Goal: Information Seeking & Learning: Learn about a topic

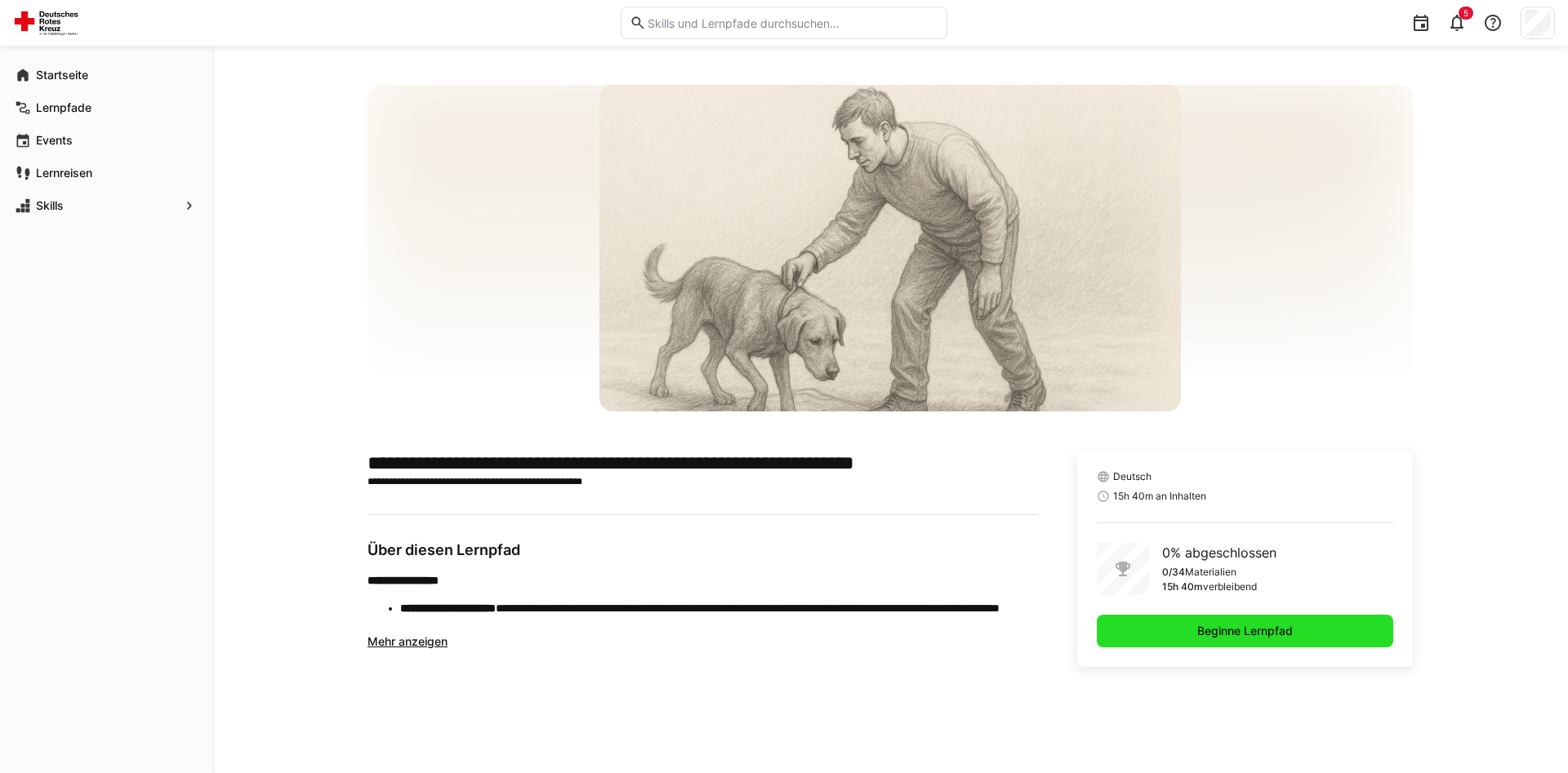
click at [1280, 645] on span "Beginne Lernpfad" at bounding box center [1244, 631] width 296 height 33
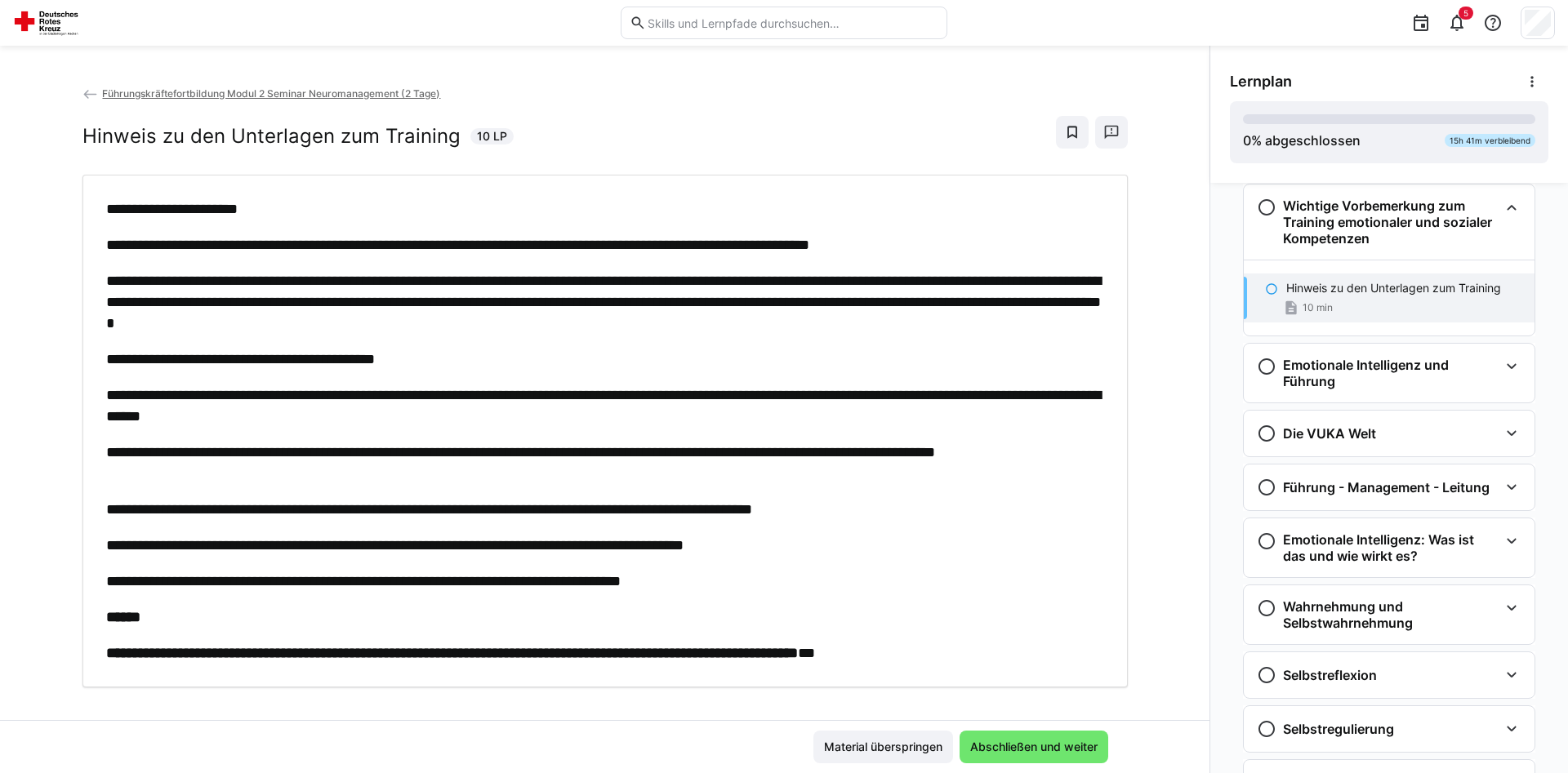
scroll to position [27, 0]
click at [1060, 743] on span "Abschließen und weiter" at bounding box center [1033, 746] width 133 height 16
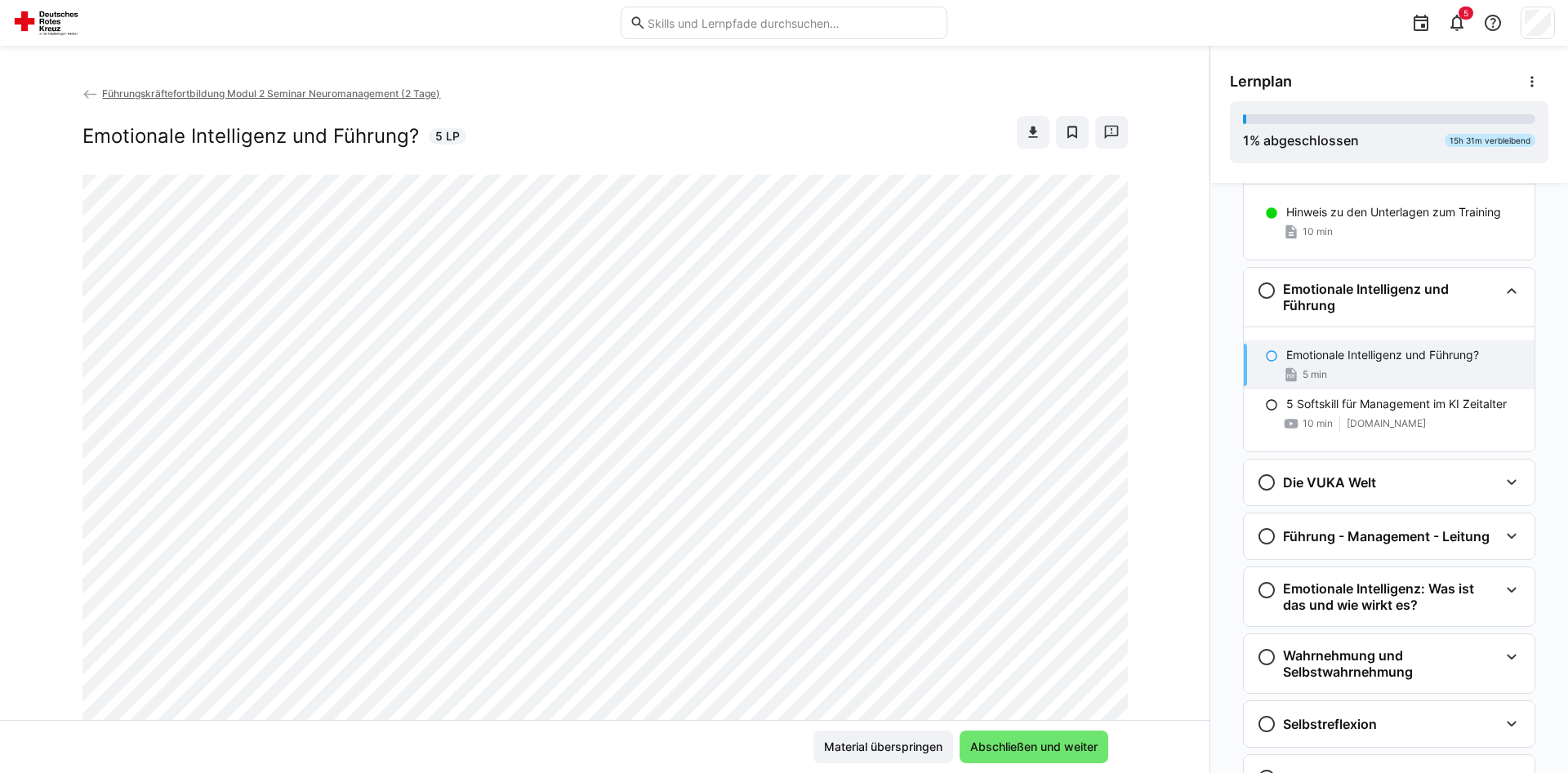
scroll to position [99, 0]
click at [1295, 296] on h3 "Emotionale Intelligenz und Führung" at bounding box center [1391, 299] width 216 height 33
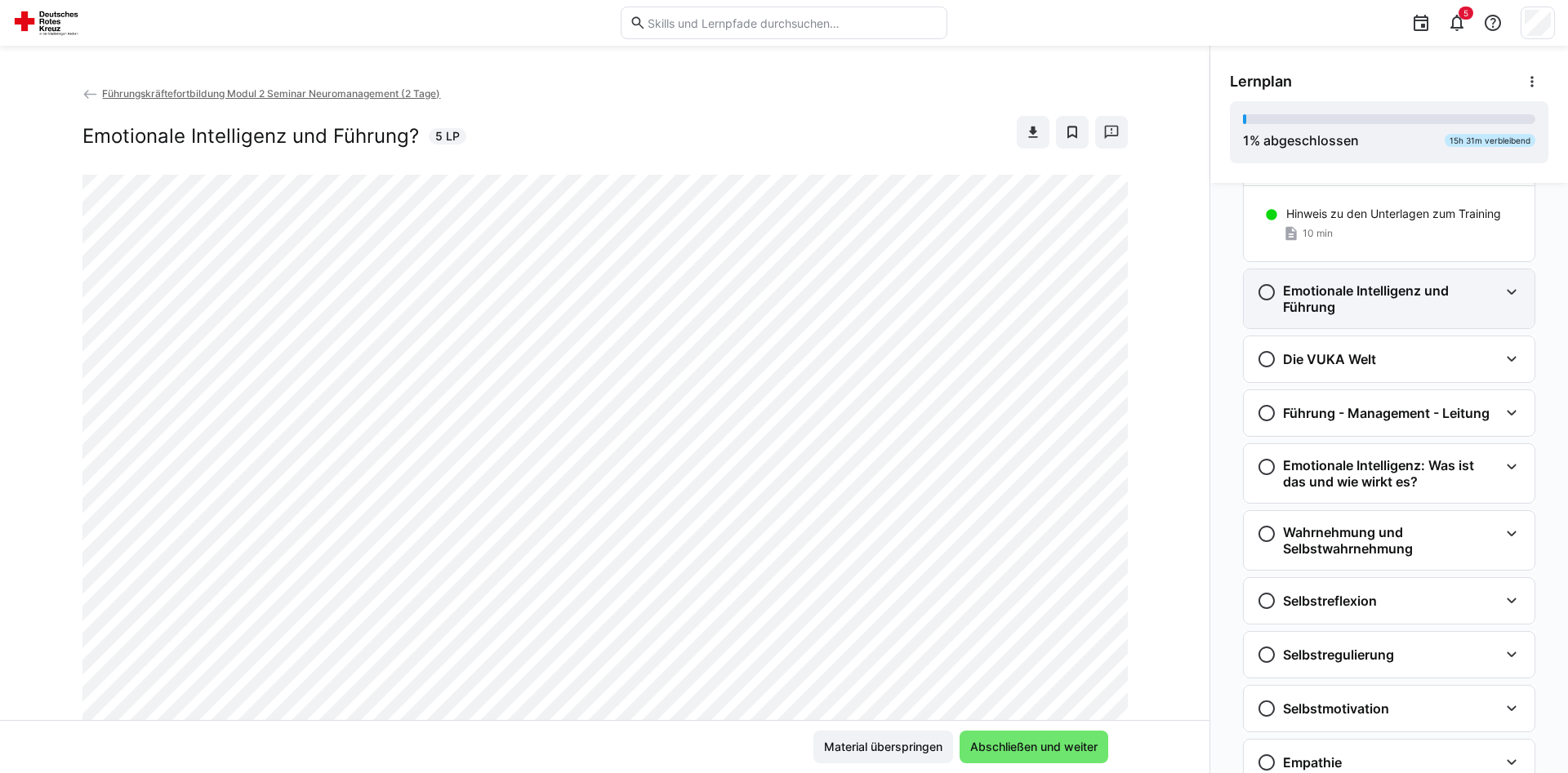
click at [1295, 296] on h3 "Emotionale Intelligenz und Führung" at bounding box center [1391, 299] width 216 height 33
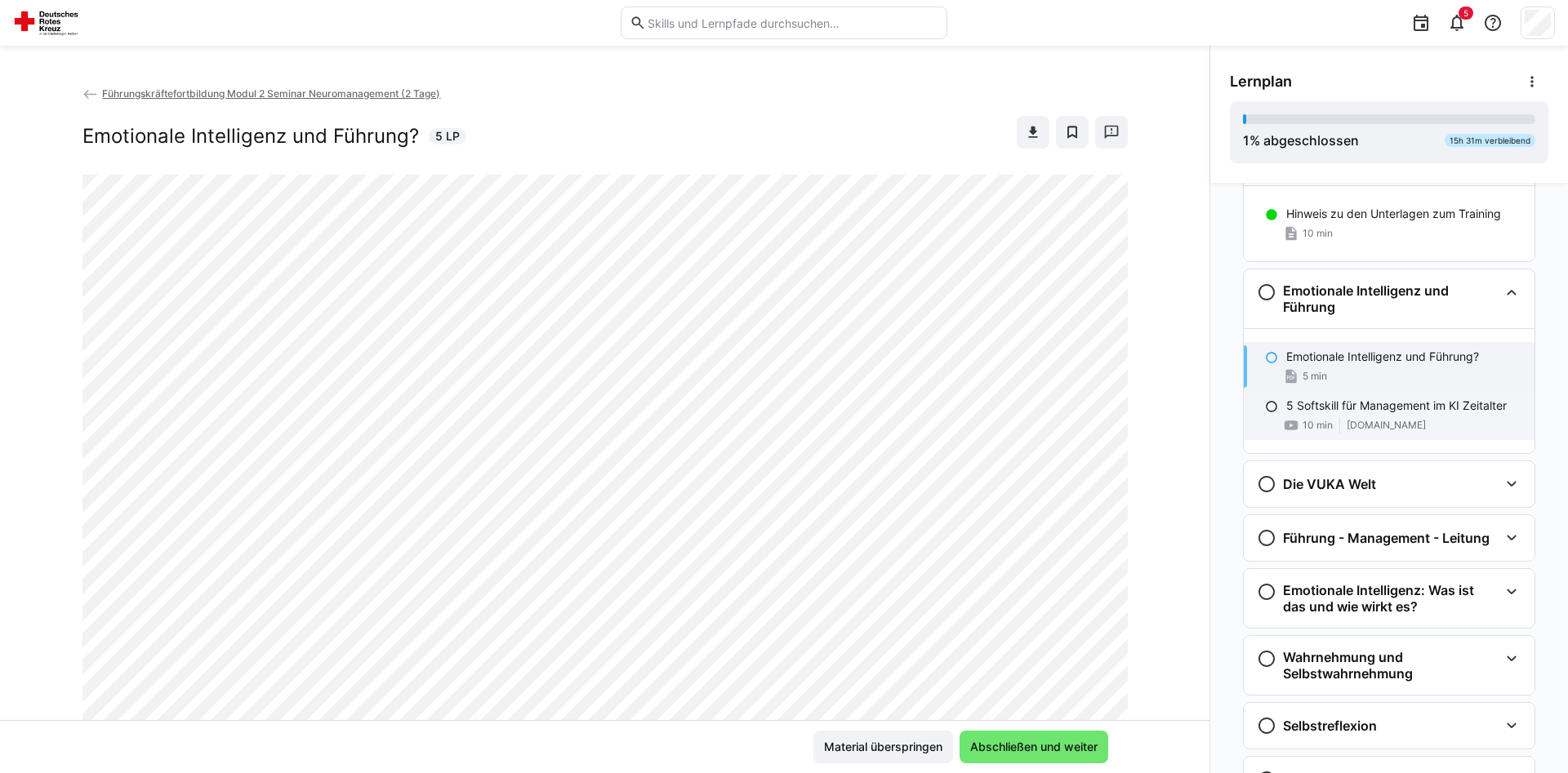
click at [1364, 425] on span "www.youtube.com" at bounding box center [1386, 425] width 80 height 13
click at [1380, 365] on div "Emotionale Intelligenz und Führung? 5 min" at bounding box center [1389, 366] width 291 height 49
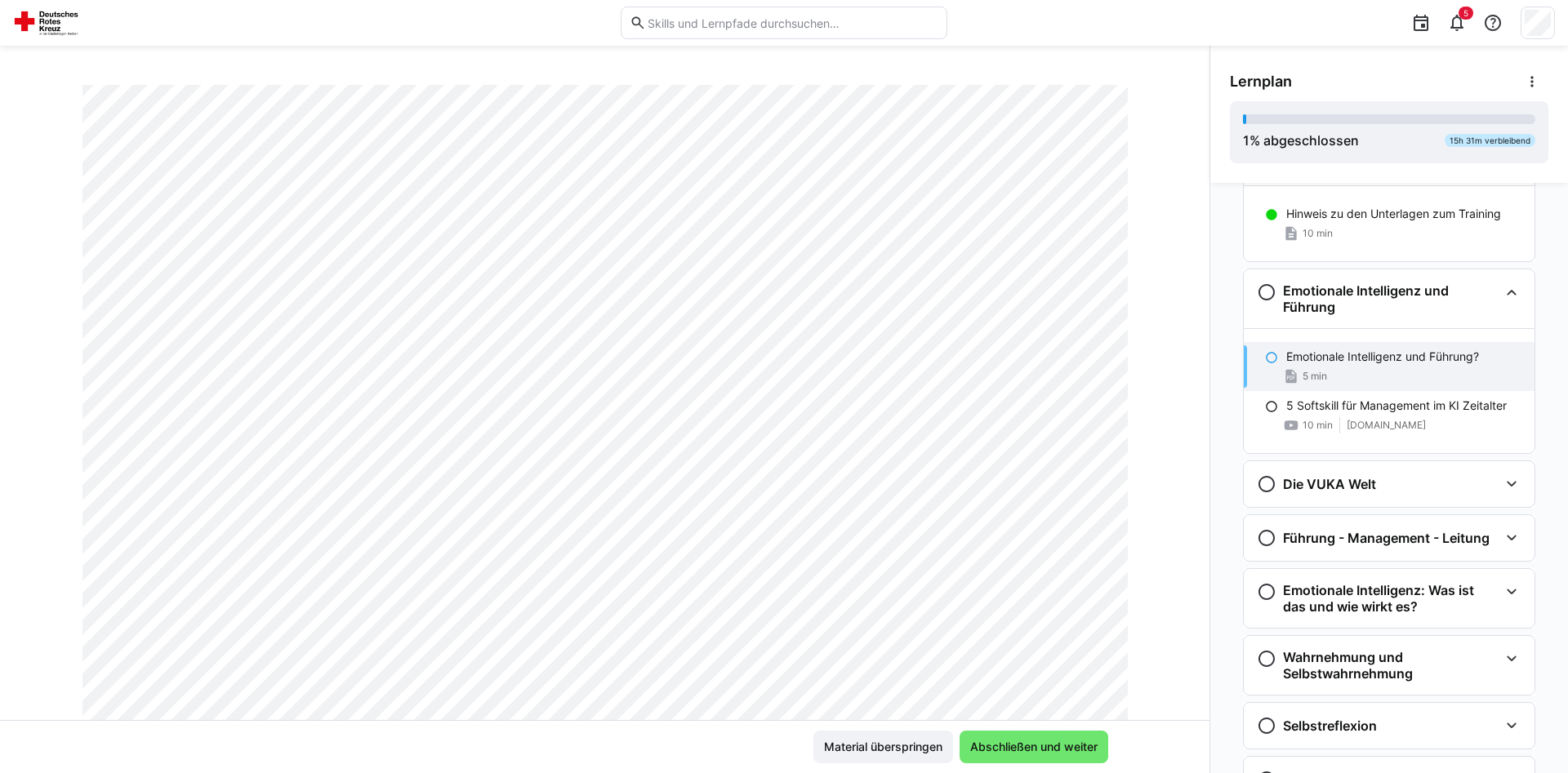
scroll to position [98, 0]
click at [1050, 742] on span "Abschließen und weiter" at bounding box center [1033, 746] width 133 height 16
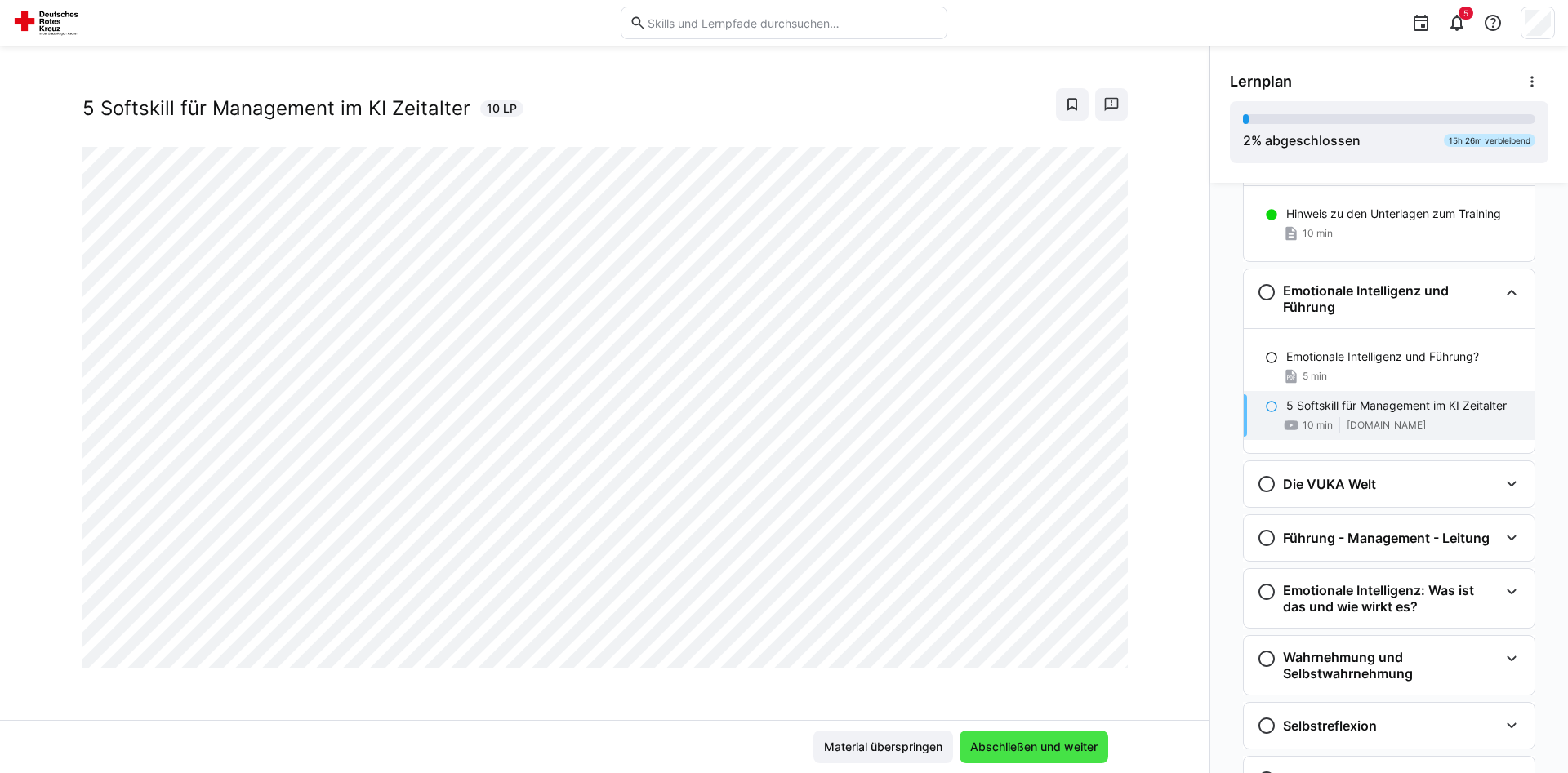
scroll to position [27, 0]
click at [1050, 742] on span "Abschließen und weiter" at bounding box center [1033, 746] width 133 height 16
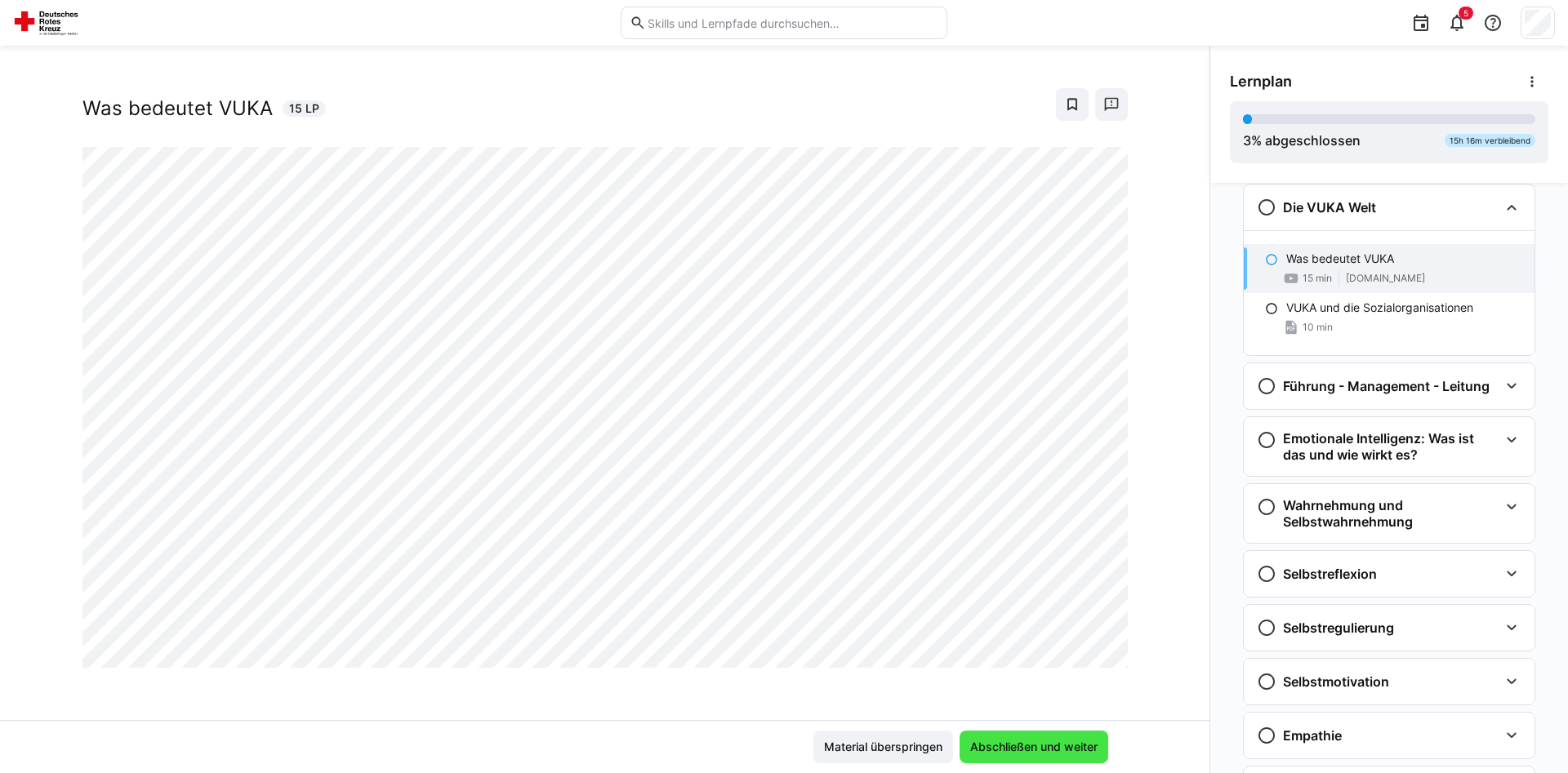
scroll to position [378, 0]
click at [1050, 742] on span "Abschließen und weiter" at bounding box center [1033, 746] width 133 height 16
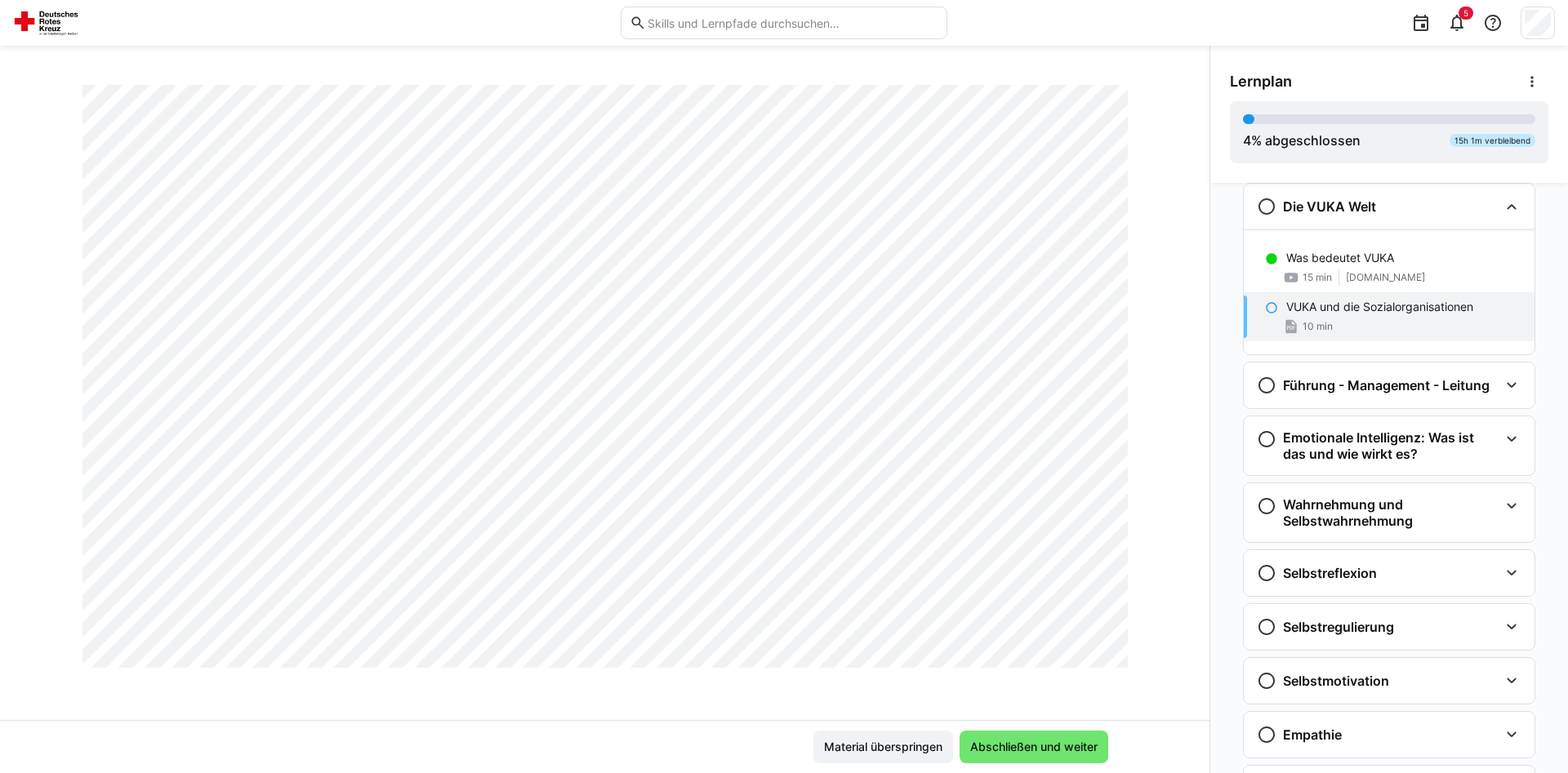
scroll to position [18262, 0]
click at [1069, 740] on span "Abschließen und weiter" at bounding box center [1033, 746] width 133 height 16
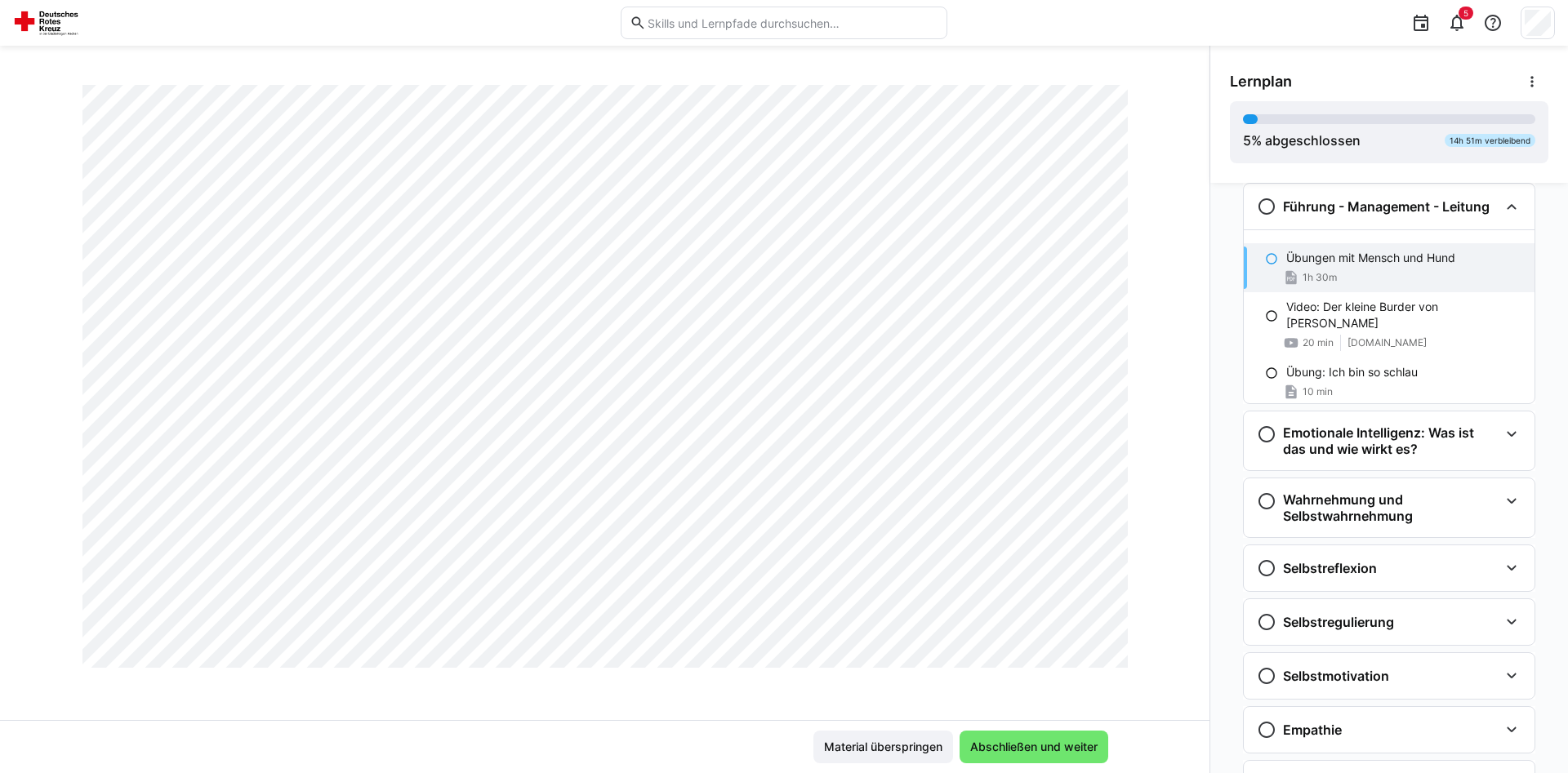
scroll to position [4671, 0]
click at [1025, 751] on span "Abschließen und weiter" at bounding box center [1033, 746] width 133 height 16
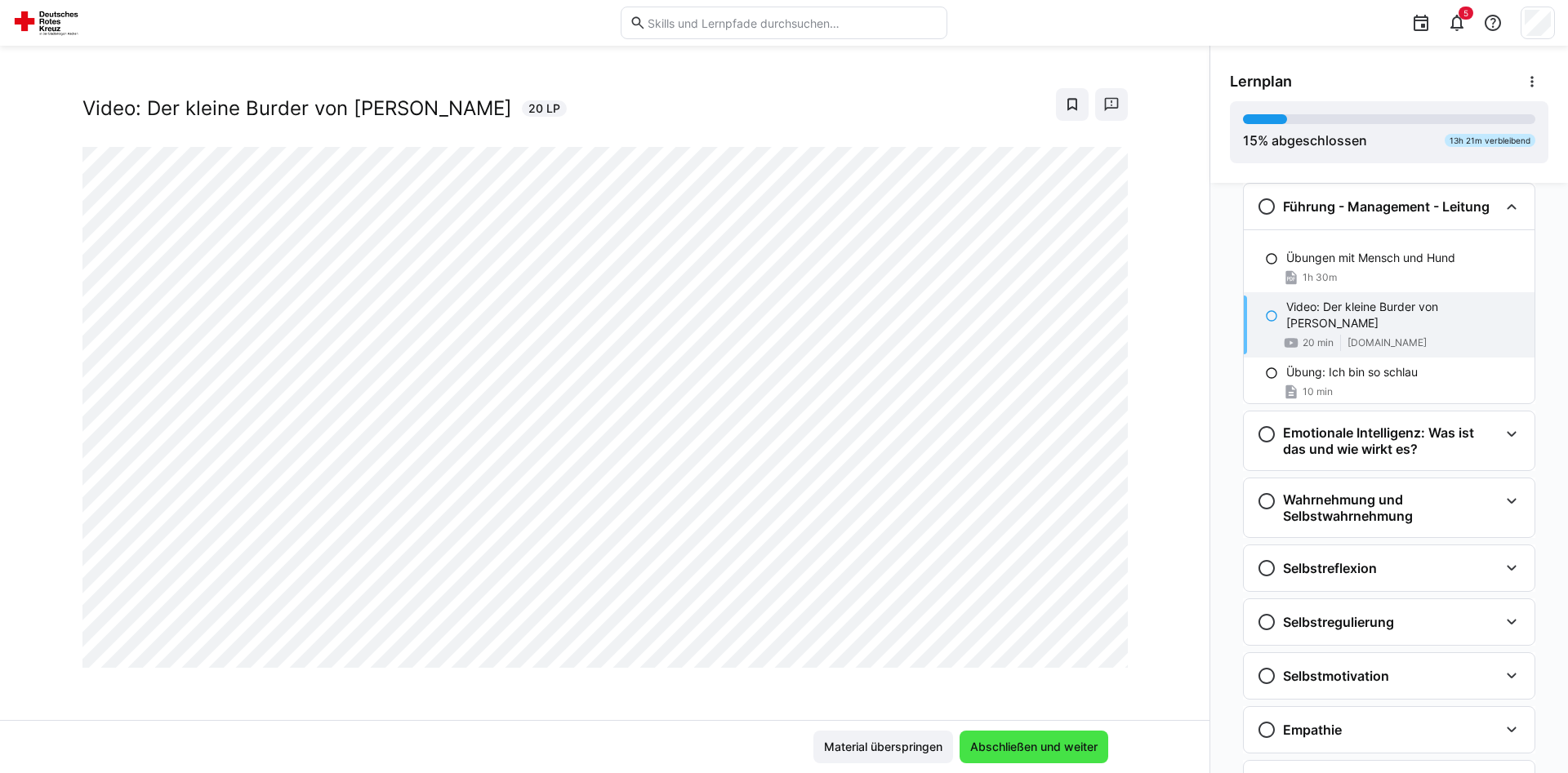
scroll to position [27, 0]
click at [1025, 751] on span "Abschließen und weiter" at bounding box center [1033, 746] width 133 height 16
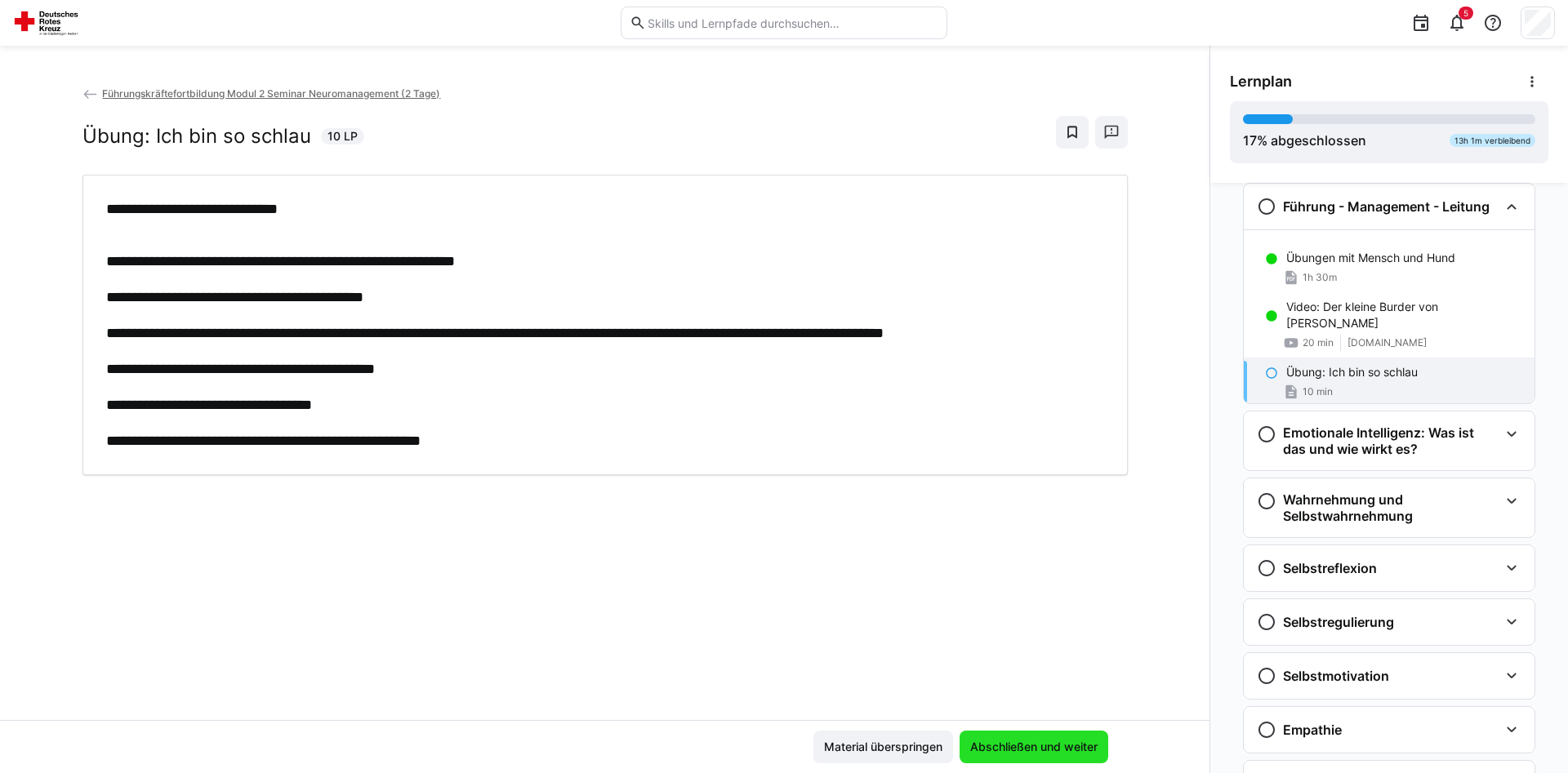
click at [1056, 752] on span "Abschließen und weiter" at bounding box center [1033, 746] width 133 height 16
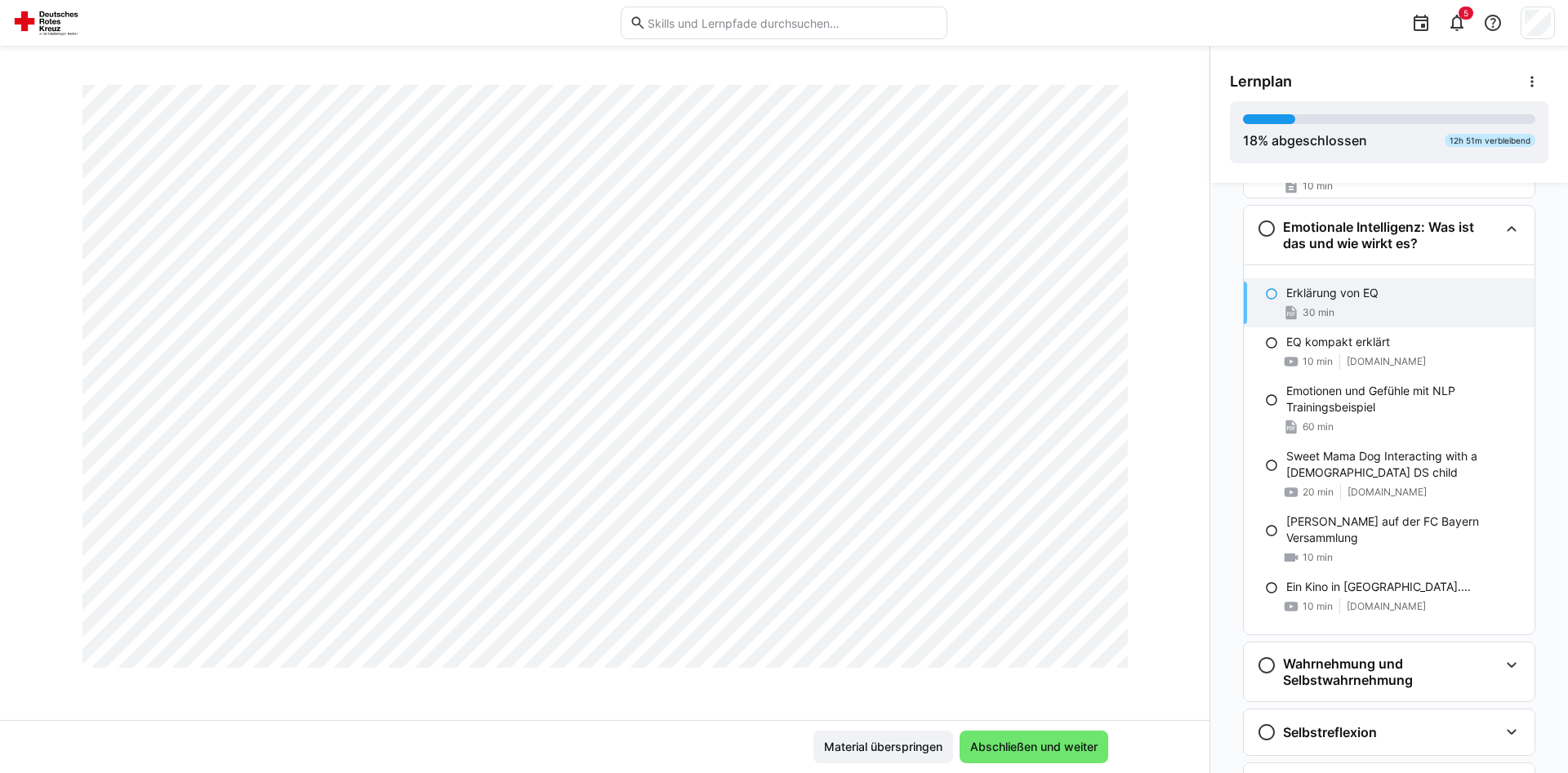
scroll to position [2379, 0]
click at [1023, 743] on span "Abschließen und weiter" at bounding box center [1033, 746] width 133 height 16
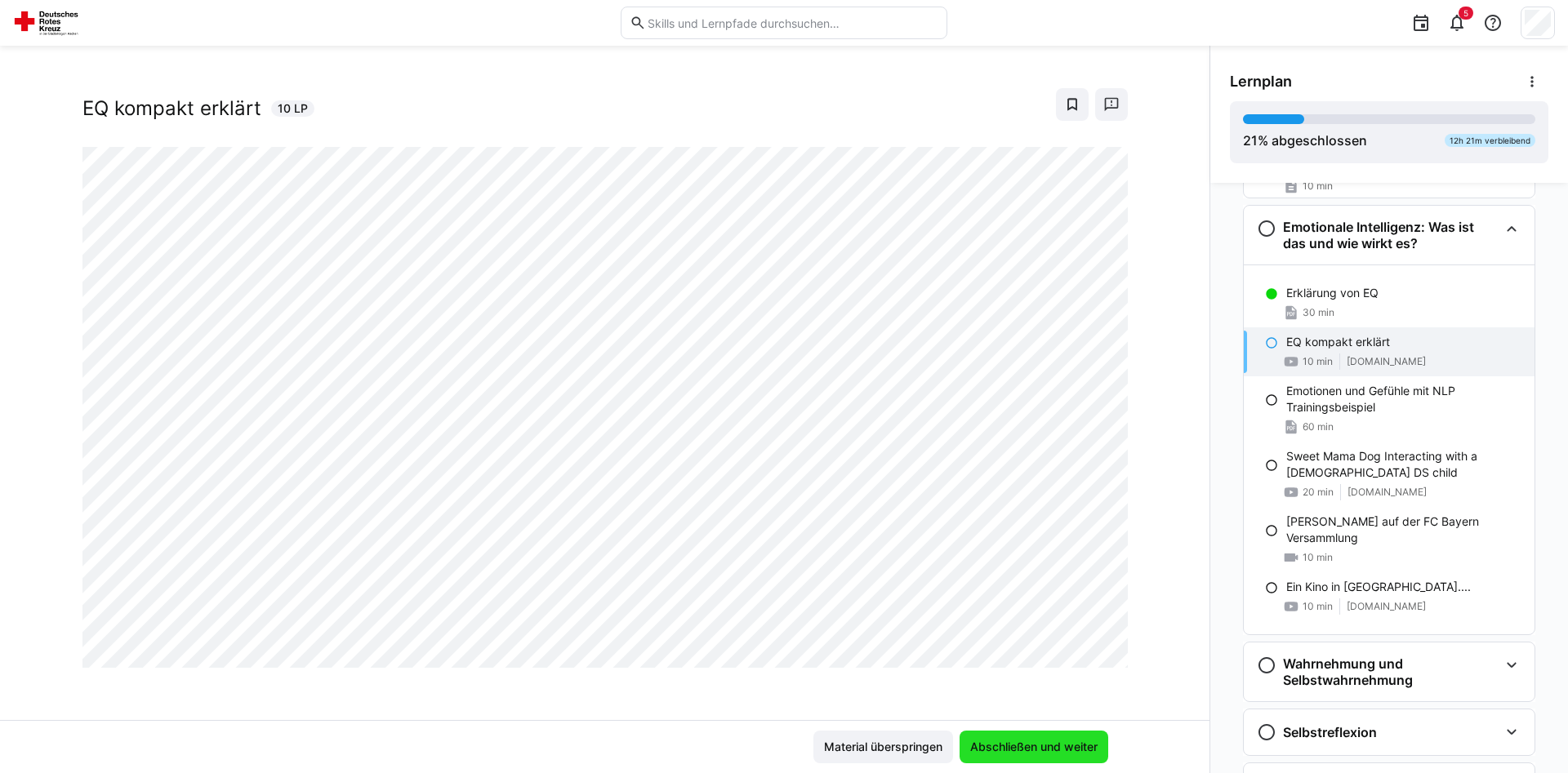
click at [1045, 746] on span "Abschließen und weiter" at bounding box center [1033, 746] width 133 height 16
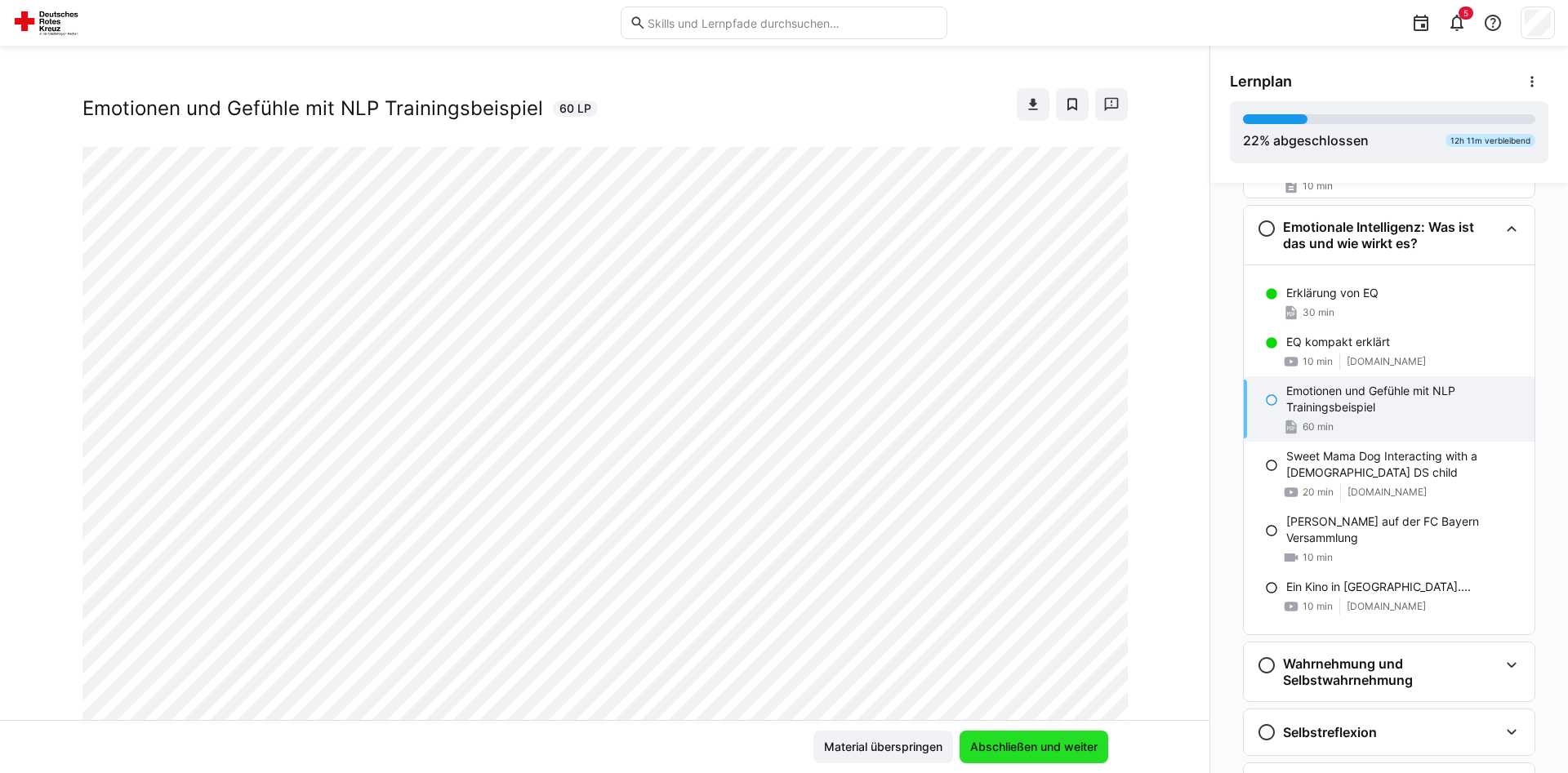
click at [1042, 739] on span "Abschließen und weiter" at bounding box center [1033, 746] width 133 height 16
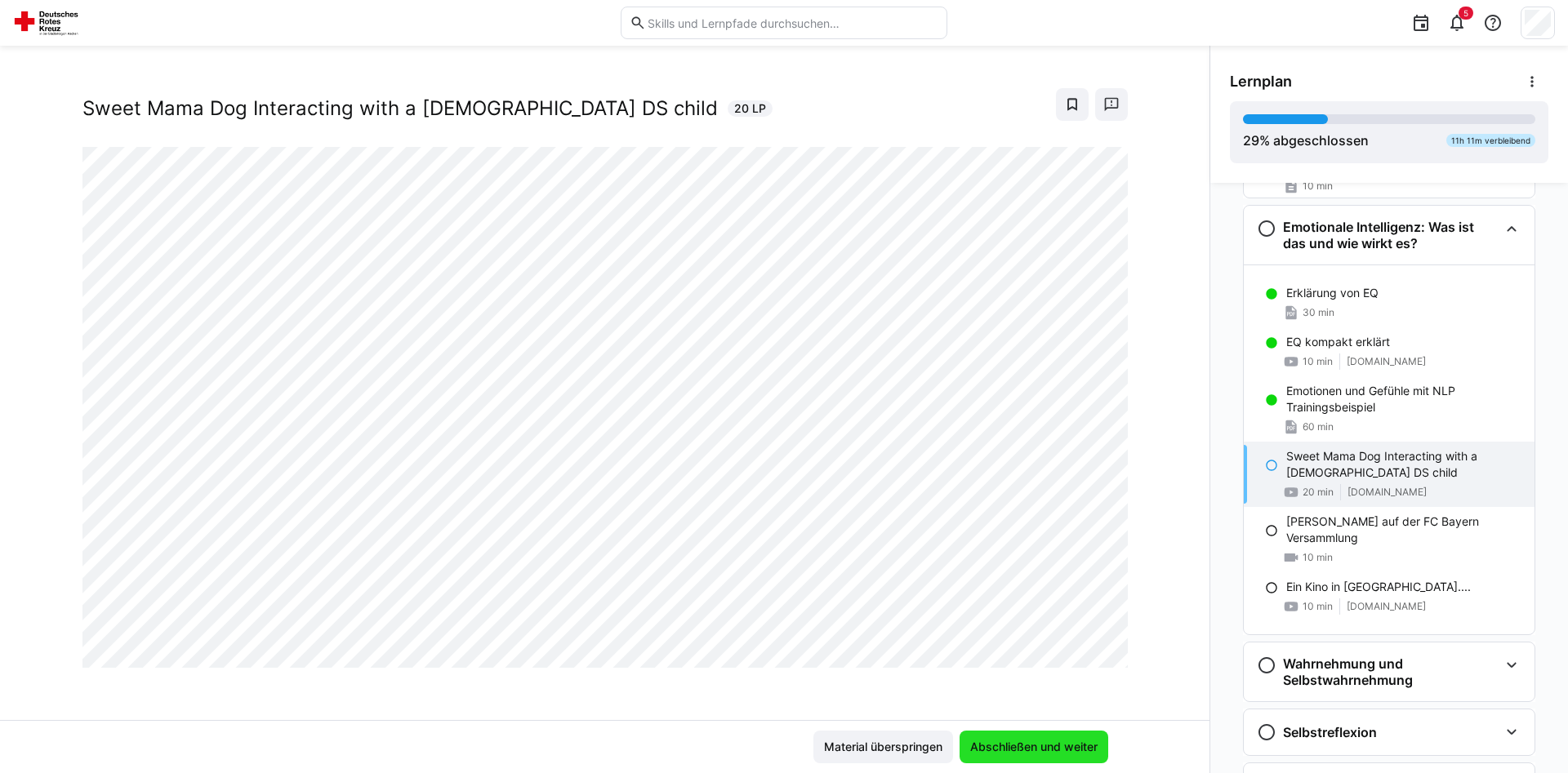
click at [1042, 739] on span "Abschließen und weiter" at bounding box center [1033, 746] width 133 height 16
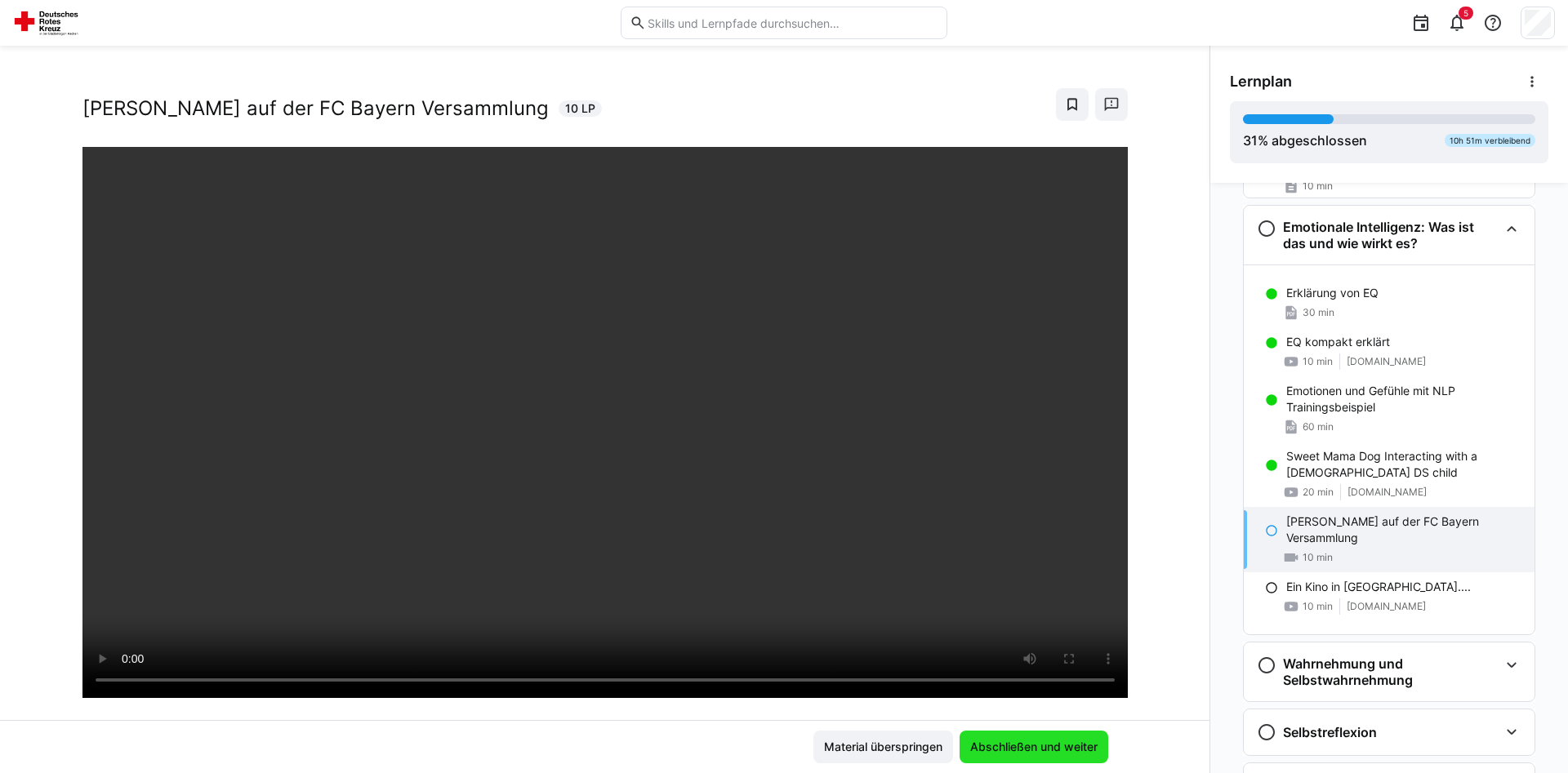
click at [1042, 739] on span "Abschließen und weiter" at bounding box center [1033, 746] width 133 height 16
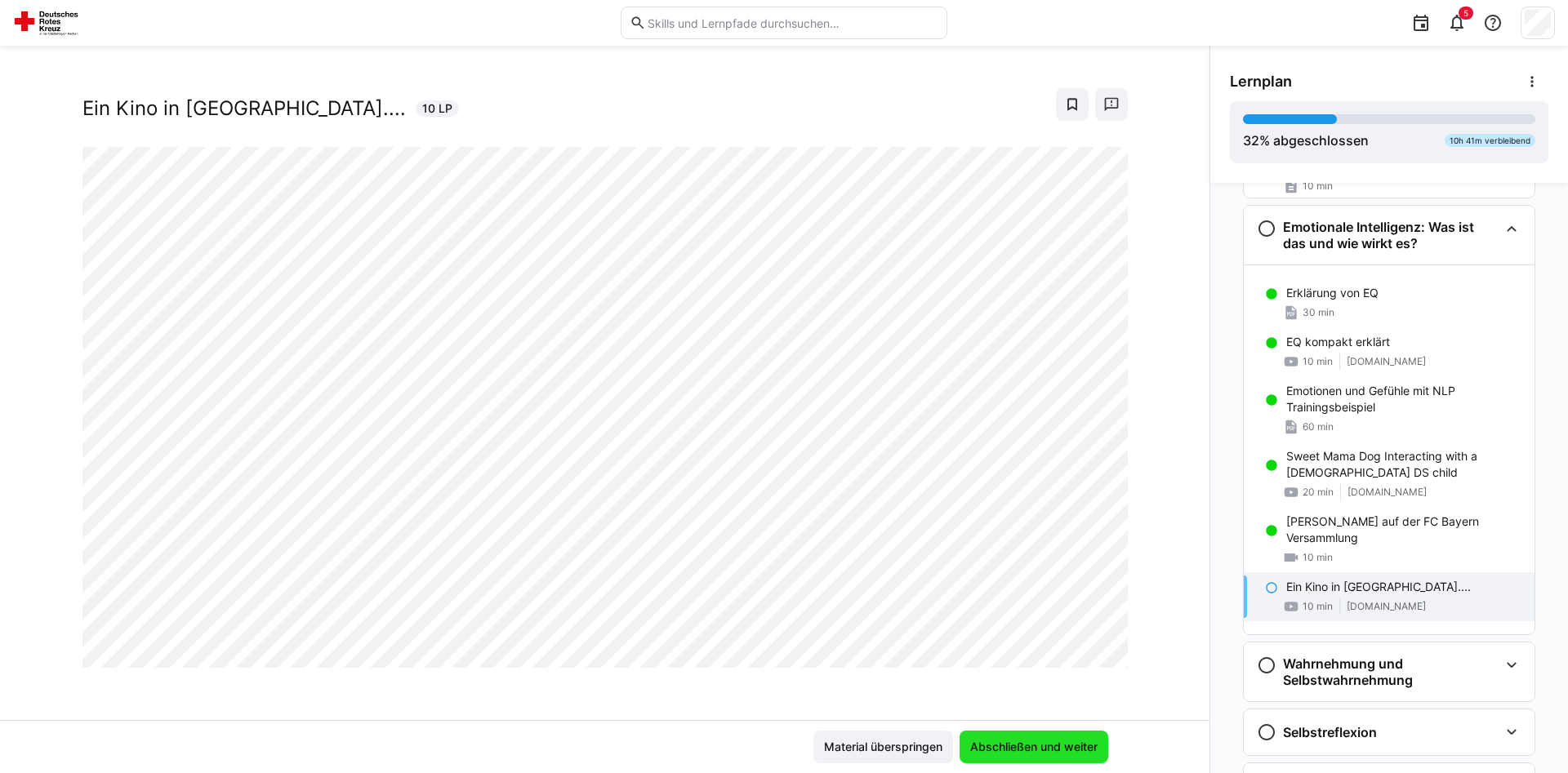
click at [1042, 739] on span "Abschließen und weiter" at bounding box center [1033, 746] width 133 height 16
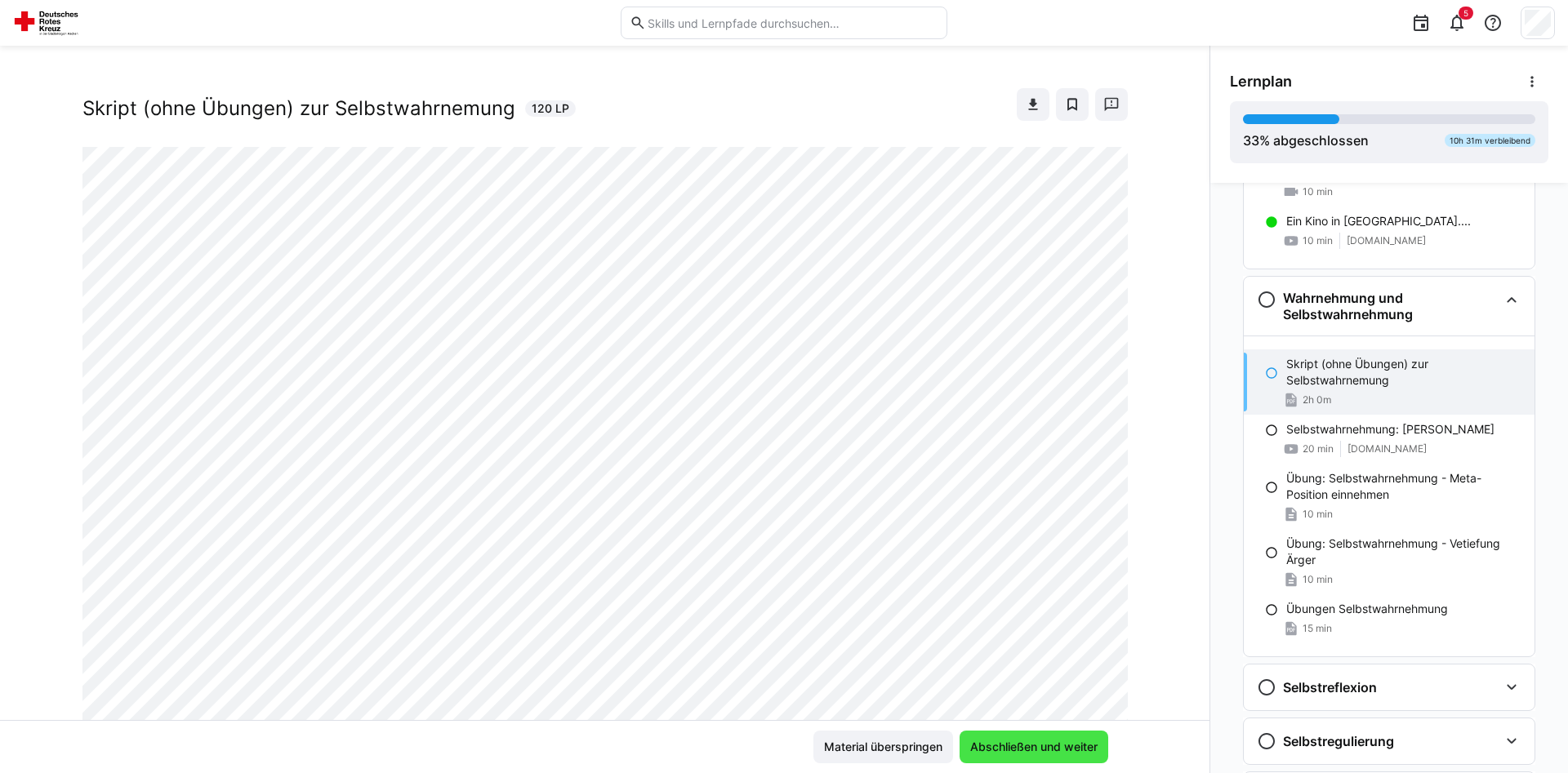
scroll to position [1132, 0]
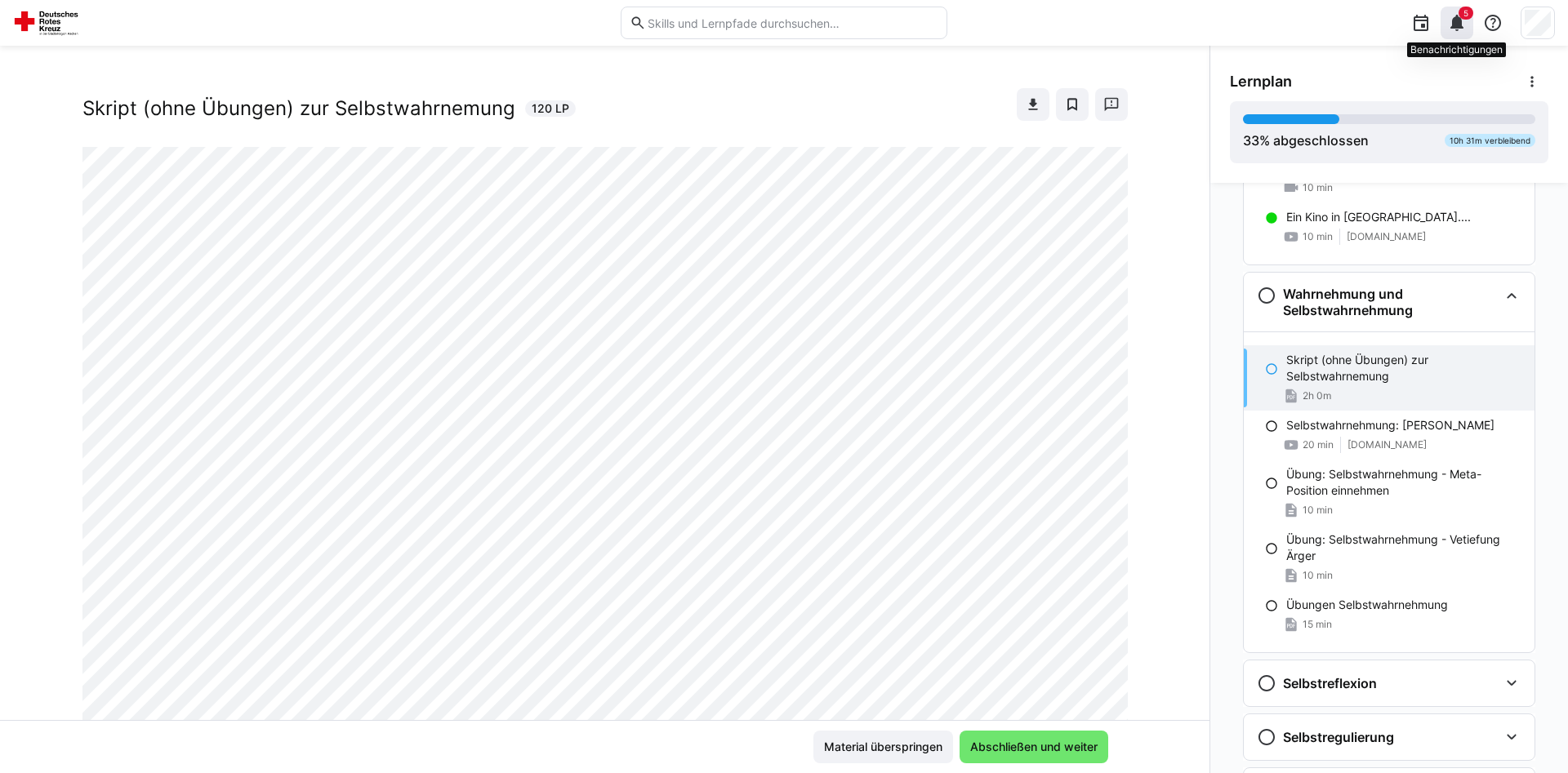
click at [1464, 19] on span "5" at bounding box center [1465, 13] width 15 height 13
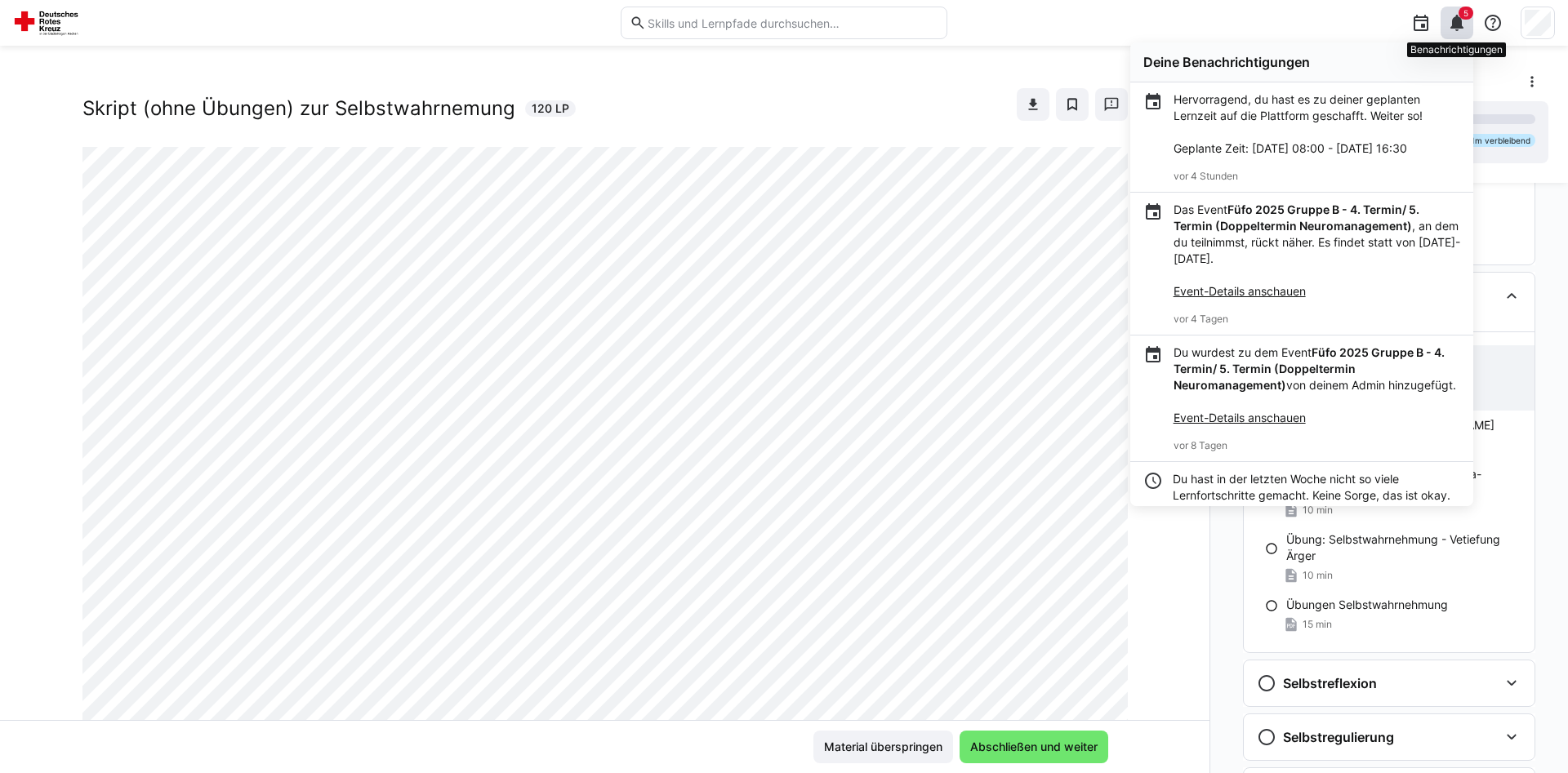
click at [1464, 19] on span "5" at bounding box center [1465, 13] width 15 height 13
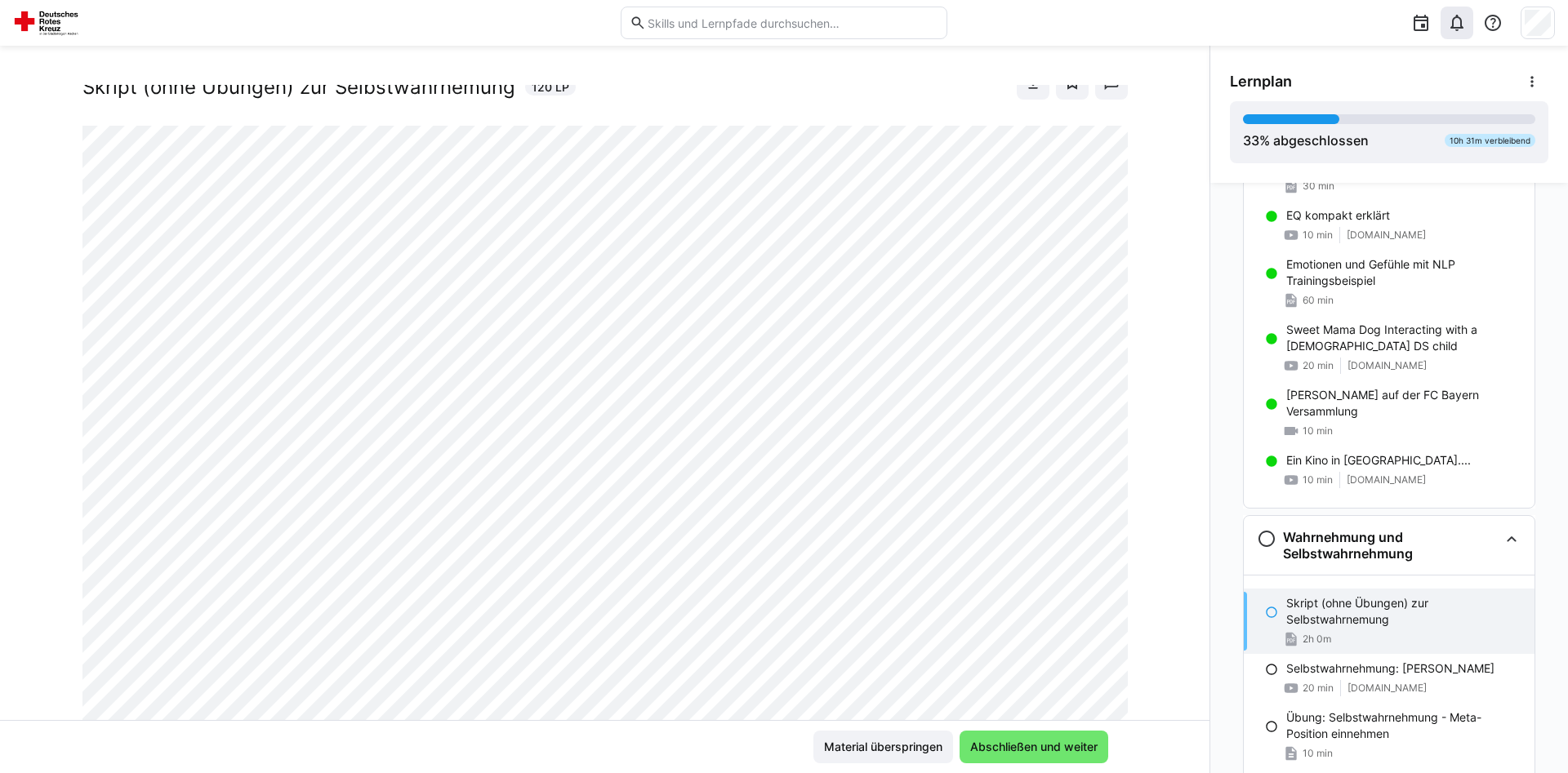
scroll to position [0, 0]
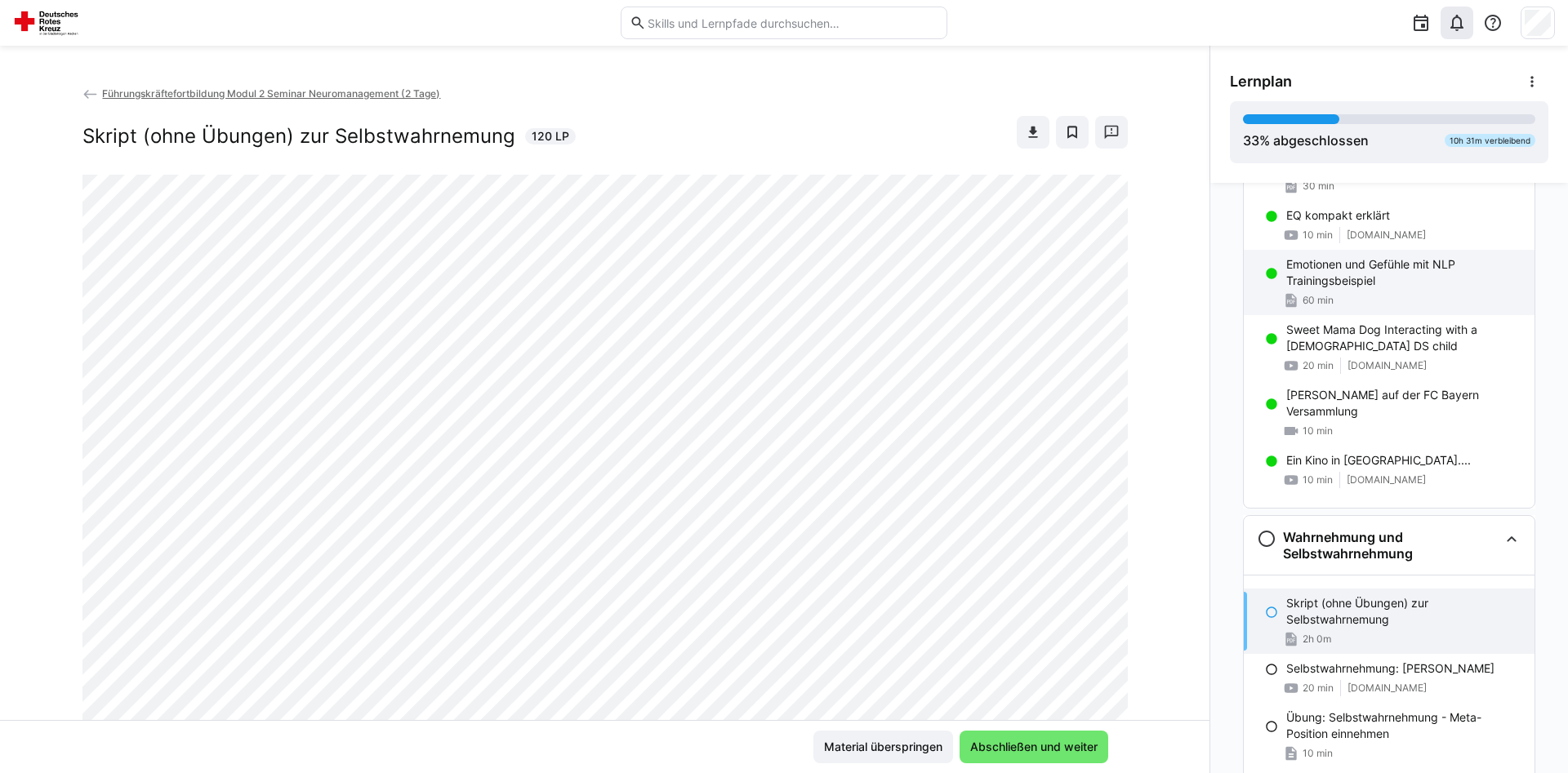
click at [1347, 284] on p "Emotionen und Gefühle mit NLP Trainingsbeispiel" at bounding box center [1404, 273] width 235 height 33
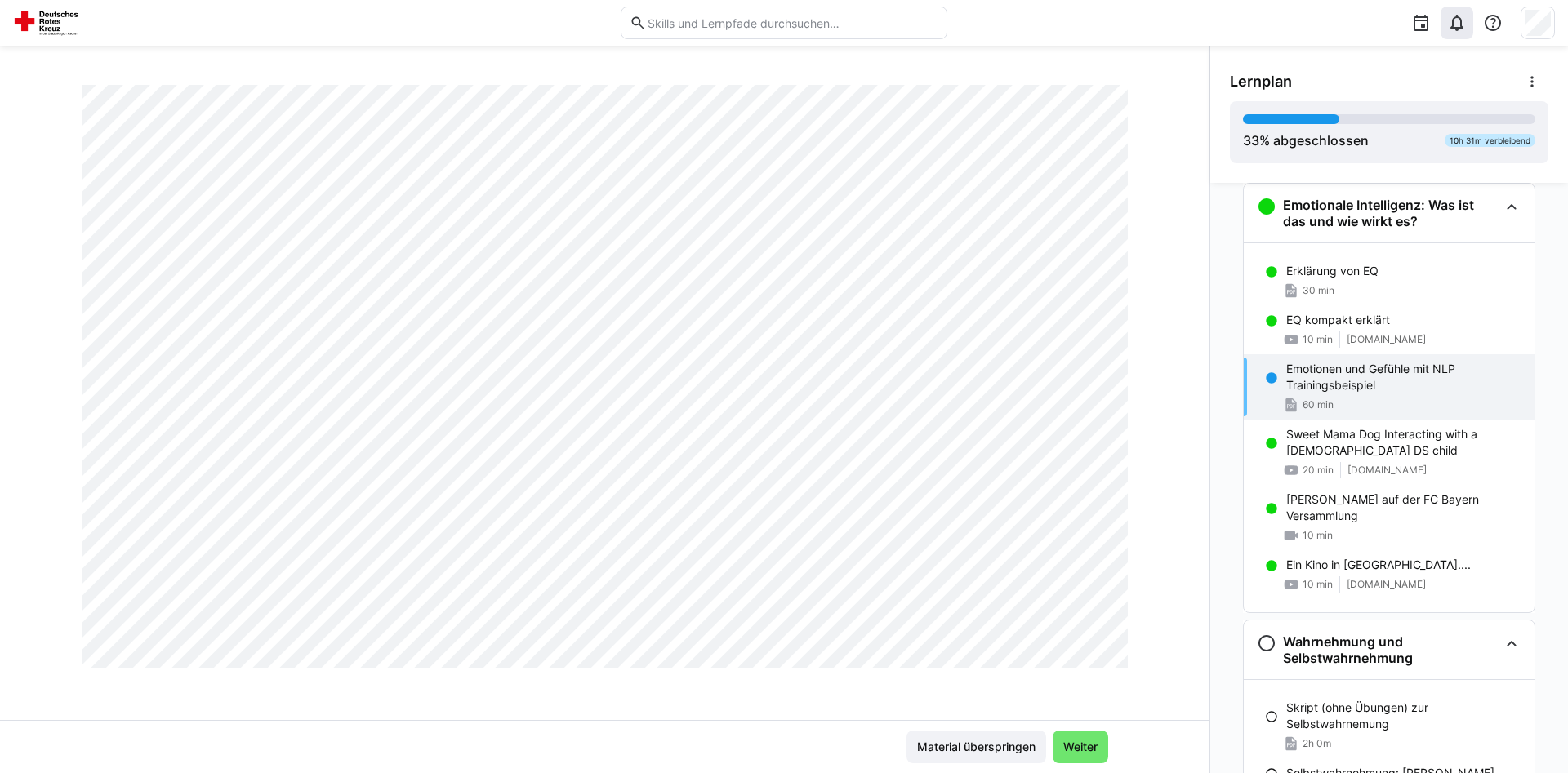
scroll to position [2387, 0]
drag, startPoint x: 1207, startPoint y: 309, endPoint x: 1212, endPoint y: 403, distance: 94.1
click at [1212, 403] on div "Wichtige Vorbemerkung zum Training emotionaler und sozialer Kompetenzen Hinweis…" at bounding box center [1389, 479] width 358 height 591
click at [1335, 653] on h3 "Wahrnehmung und Selbstwahrnehmung" at bounding box center [1391, 650] width 216 height 33
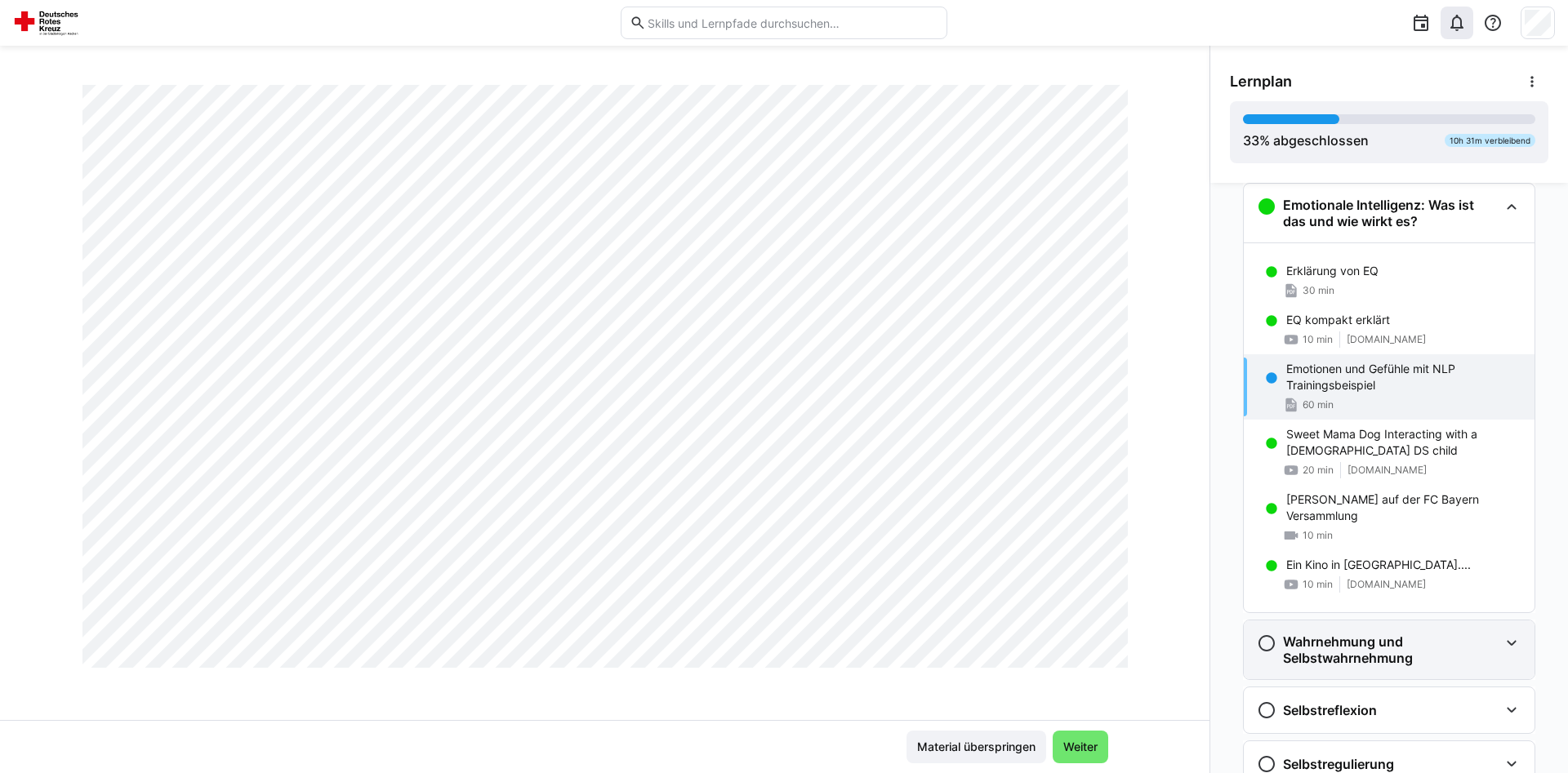
click at [1335, 653] on h3 "Wahrnehmung und Selbstwahrnehmung" at bounding box center [1391, 650] width 216 height 33
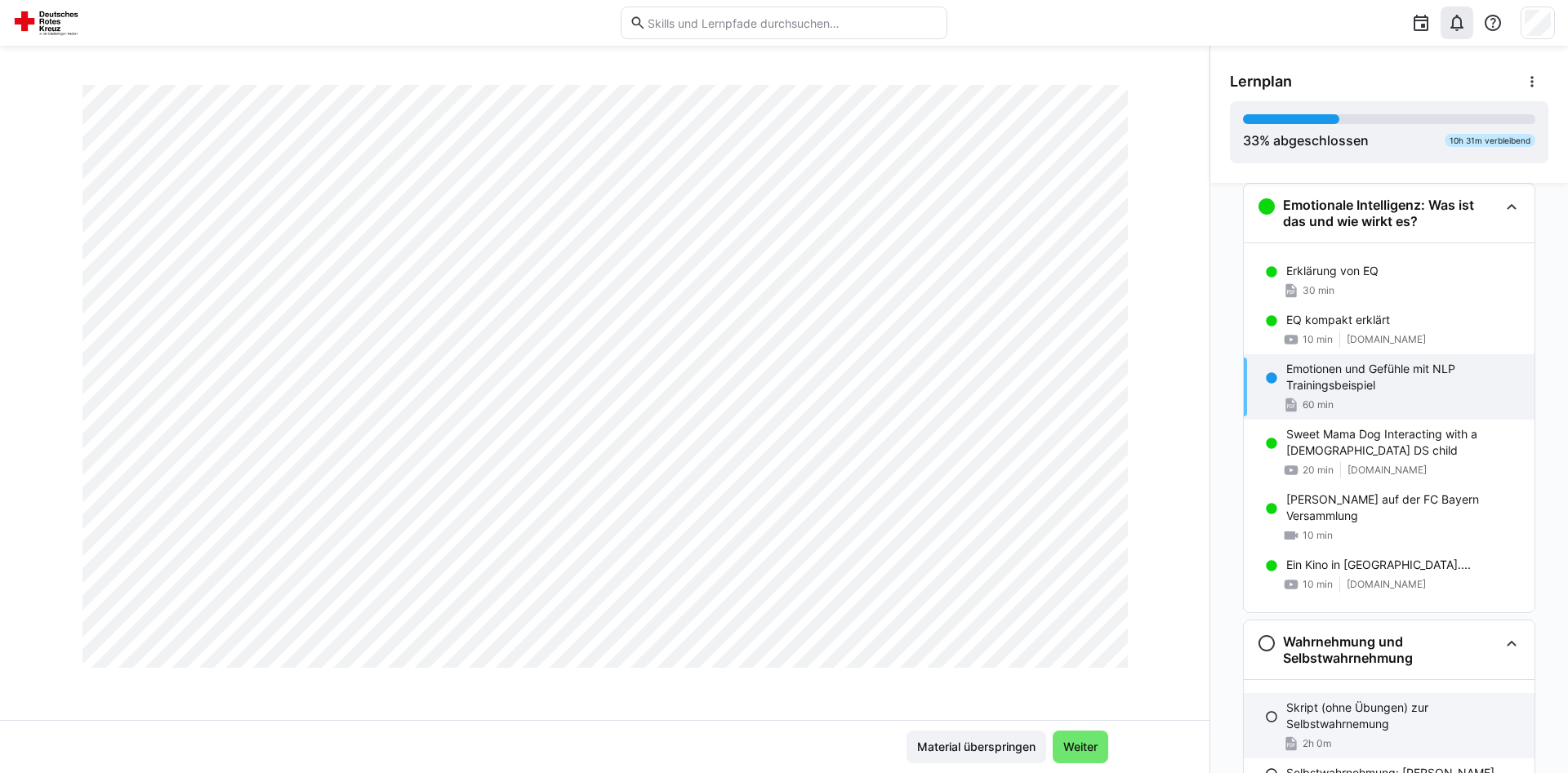
click at [1331, 724] on p "Skript (ohne Übungen) zur Selbstwahrnemung" at bounding box center [1404, 717] width 235 height 33
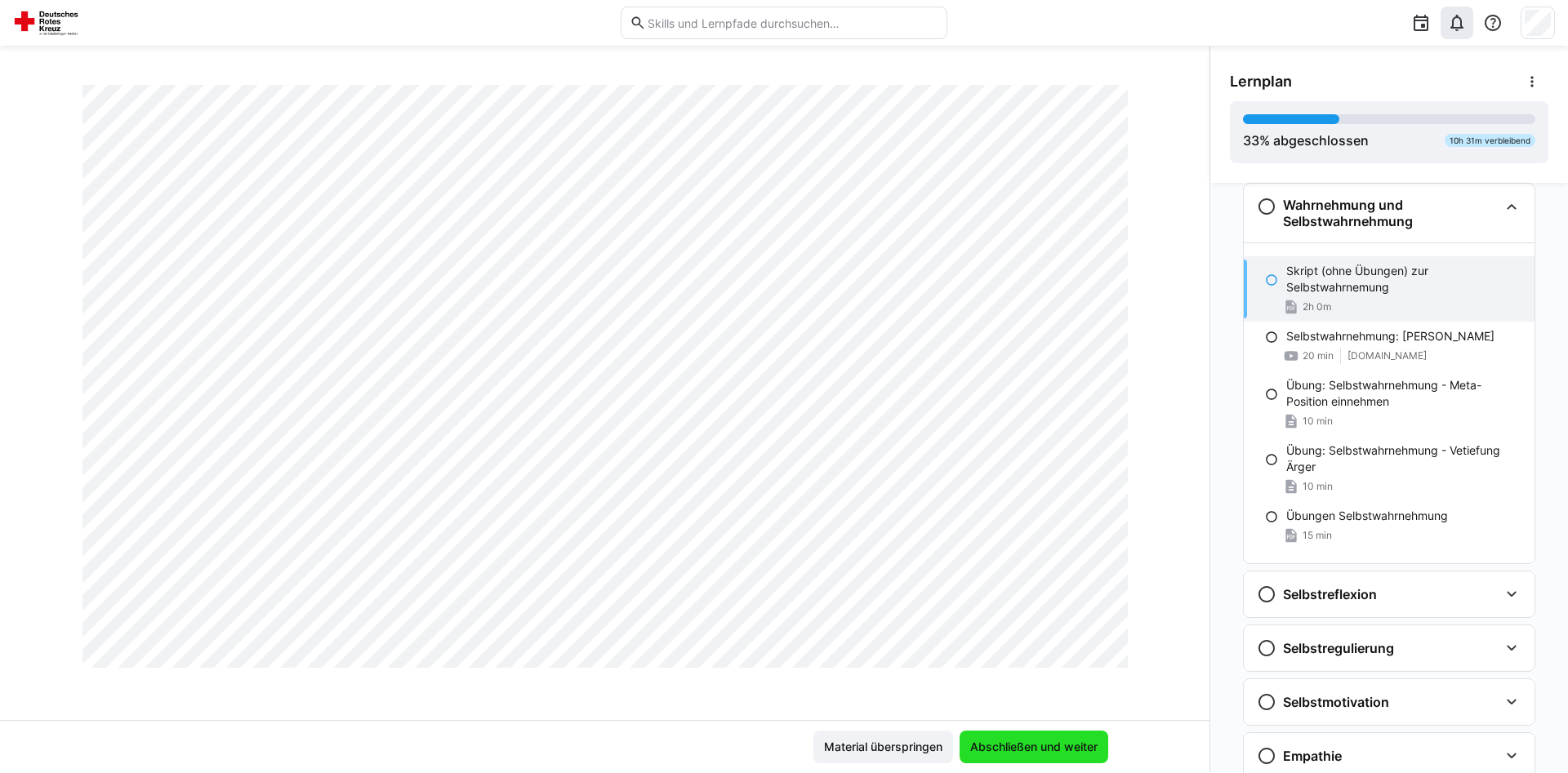
click at [1071, 746] on span "Abschließen und weiter" at bounding box center [1033, 746] width 133 height 16
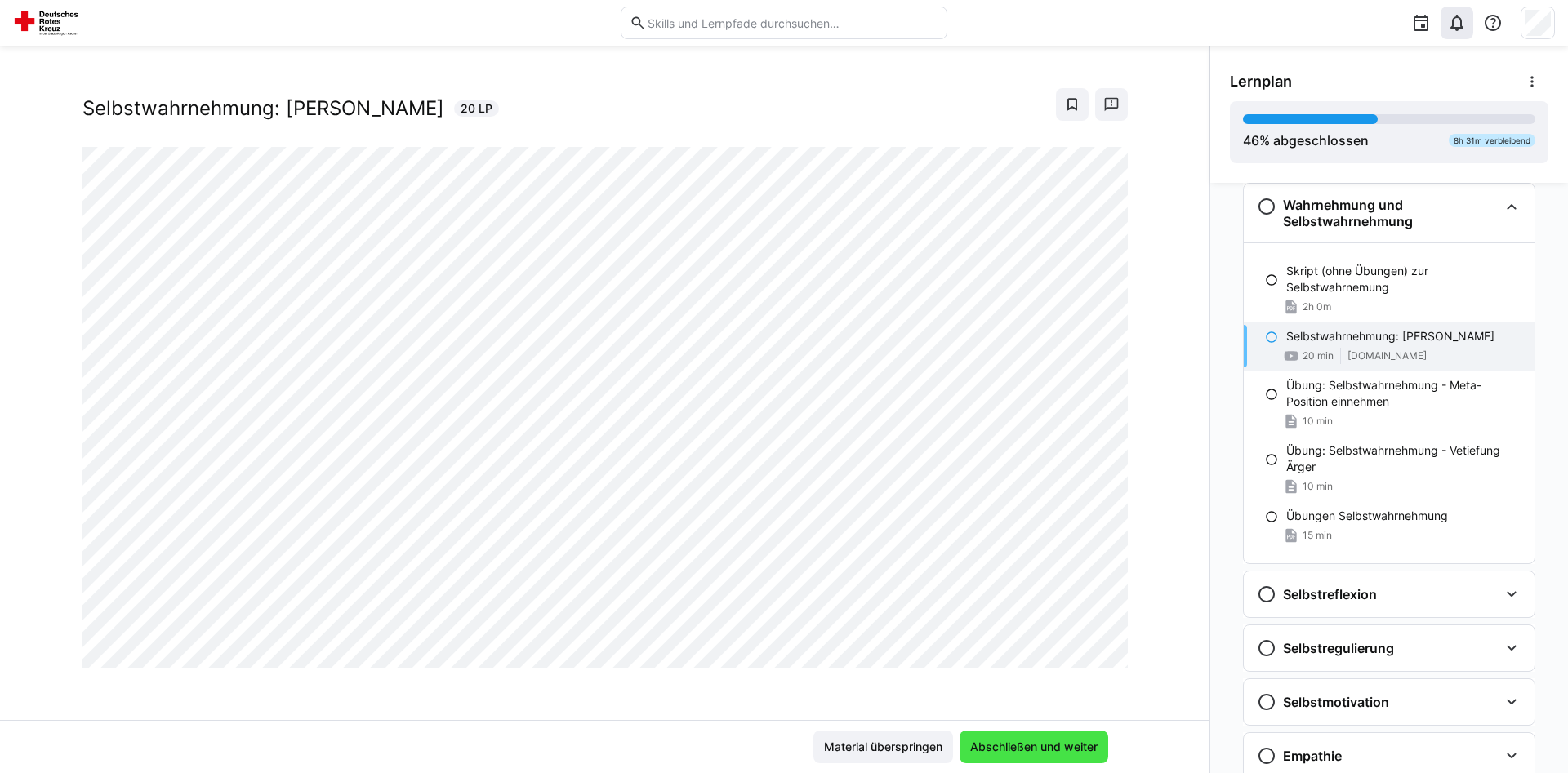
scroll to position [27, 0]
click at [1071, 746] on span "Abschließen und weiter" at bounding box center [1033, 746] width 133 height 16
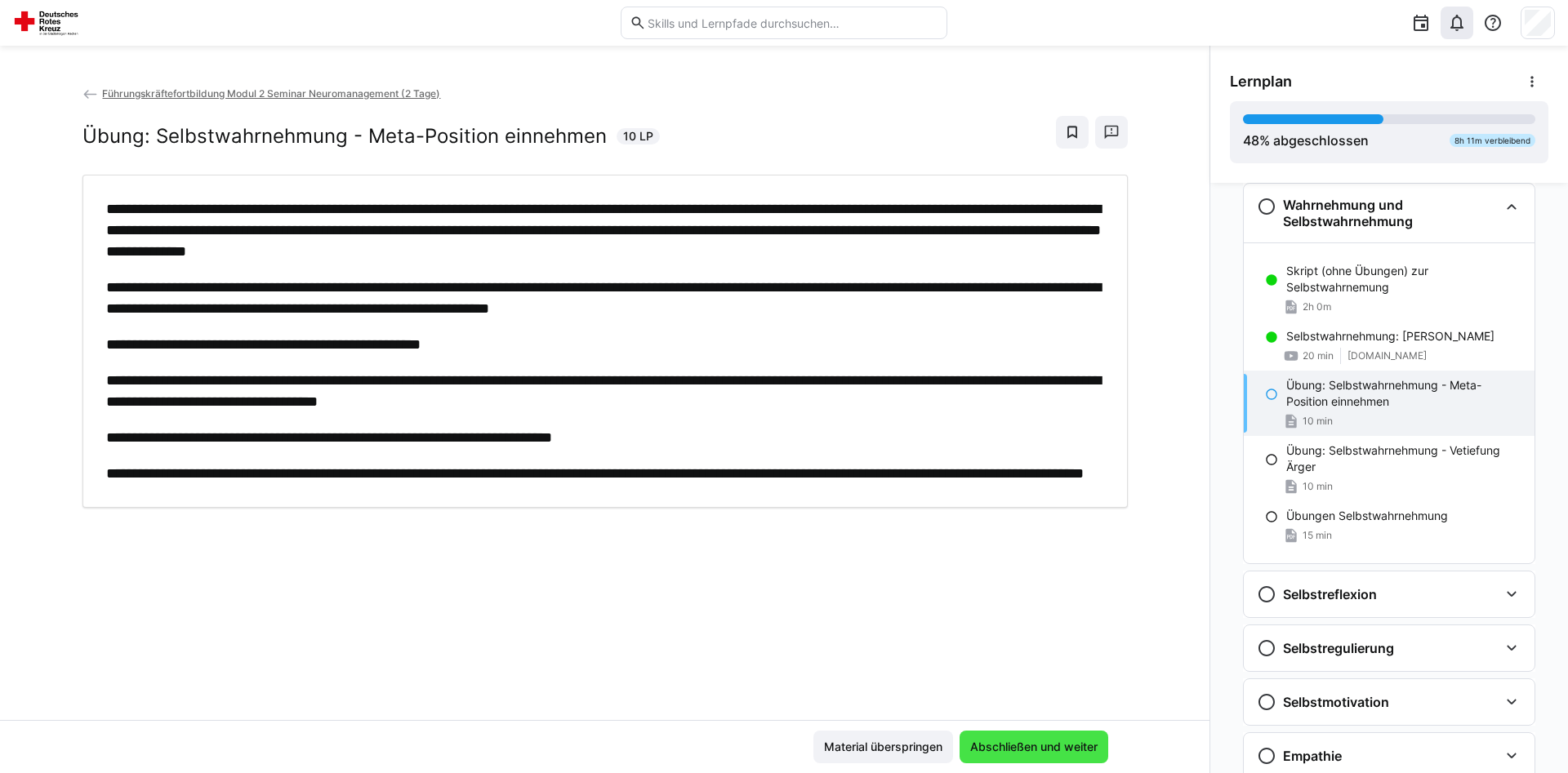
scroll to position [0, 0]
click at [1071, 746] on span "Abschließen und weiter" at bounding box center [1033, 746] width 133 height 16
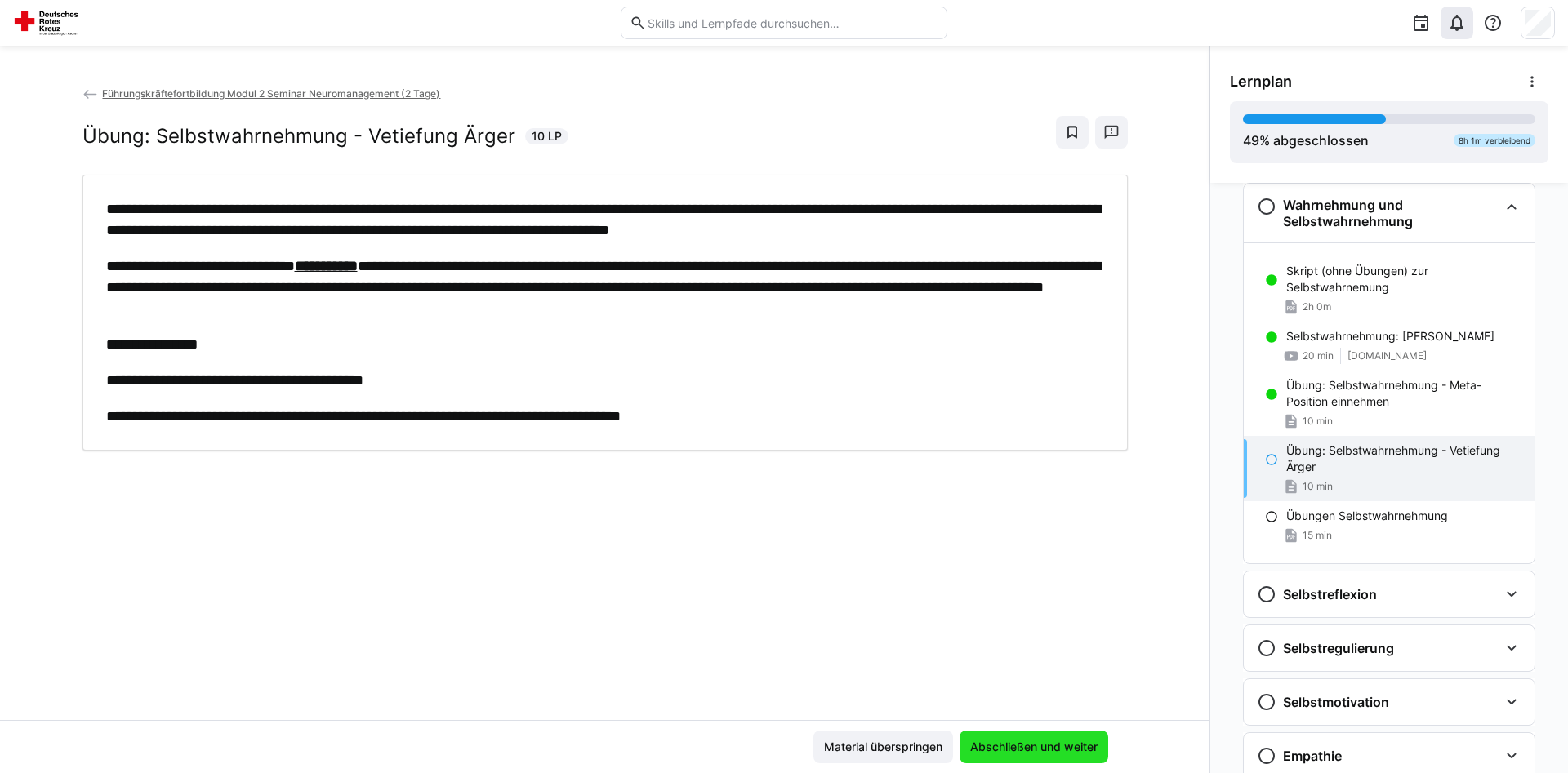
click at [1071, 746] on span "Abschließen und weiter" at bounding box center [1033, 746] width 133 height 16
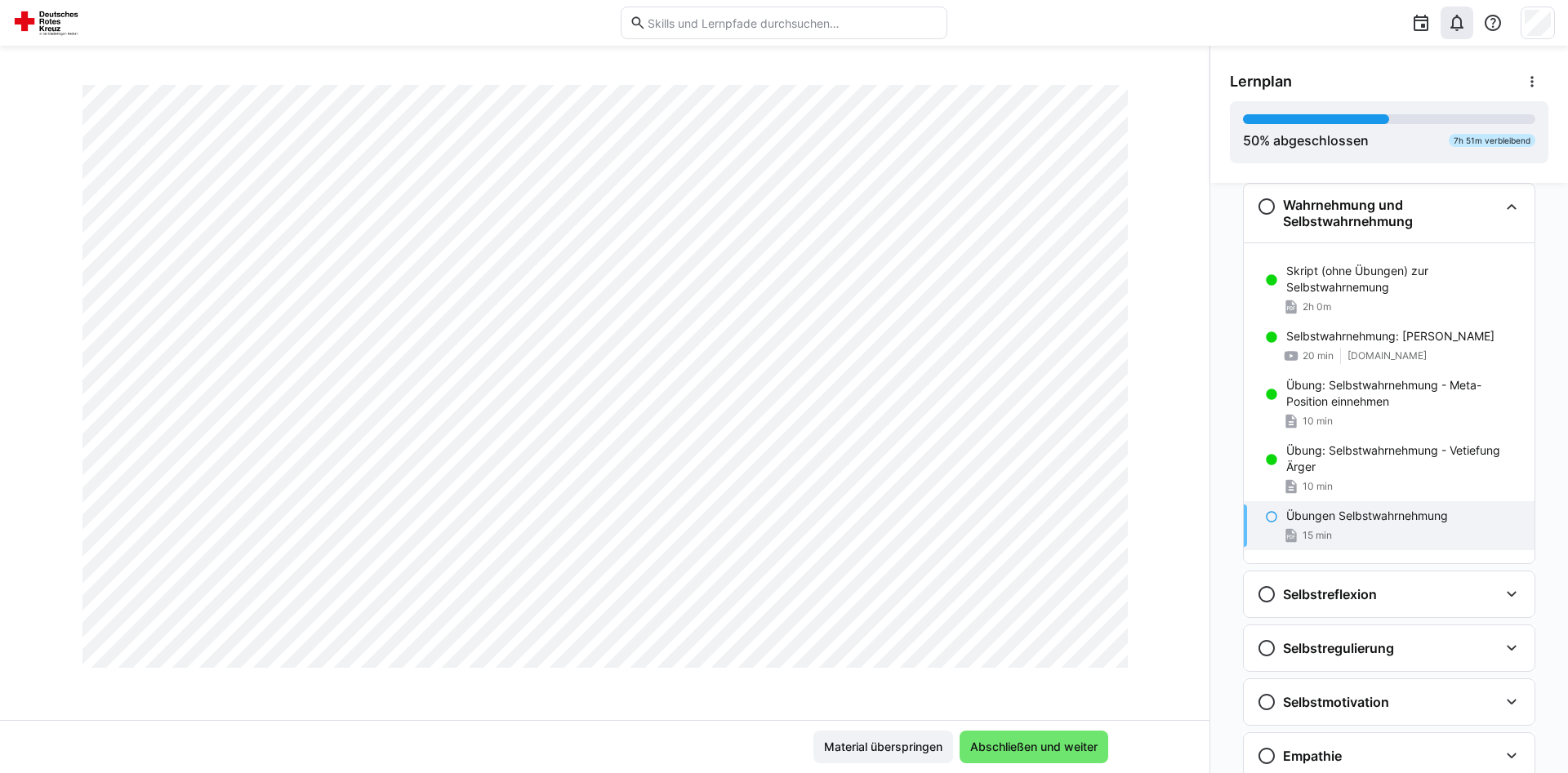
scroll to position [2383, 0]
click at [1533, 77] on eds-icon at bounding box center [1531, 81] width 16 height 16
drag, startPoint x: 1198, startPoint y: 622, endPoint x: 1201, endPoint y: 671, distance: 49.1
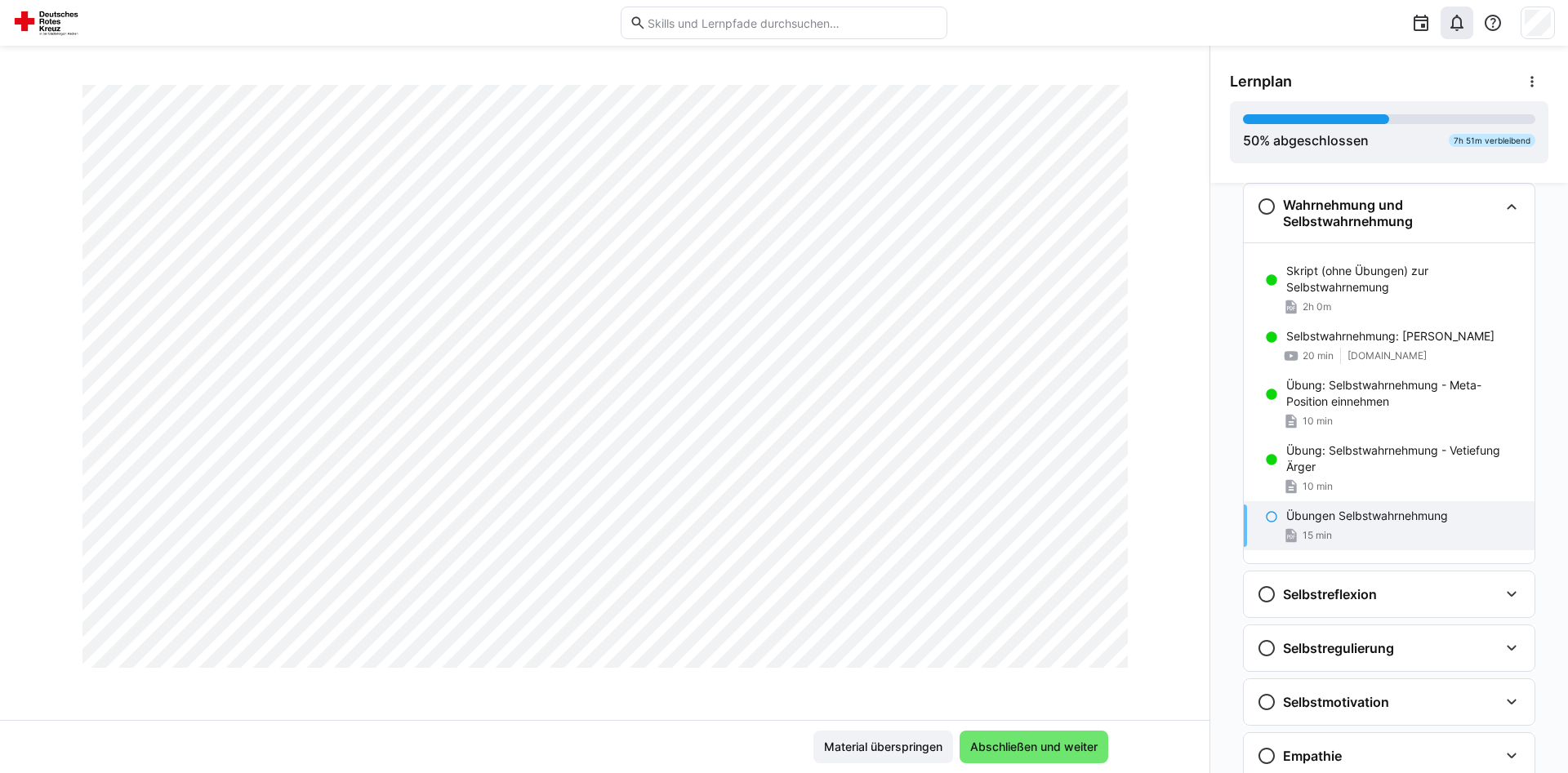
click at [1201, 671] on div "Führungskräftefortbildung Modul 2 Seminar Neuromanagement (2 Tage) Übungen Selb…" at bounding box center [604, 402] width 1209 height 635
click at [1042, 740] on span "Abschließen und weiter" at bounding box center [1033, 746] width 133 height 16
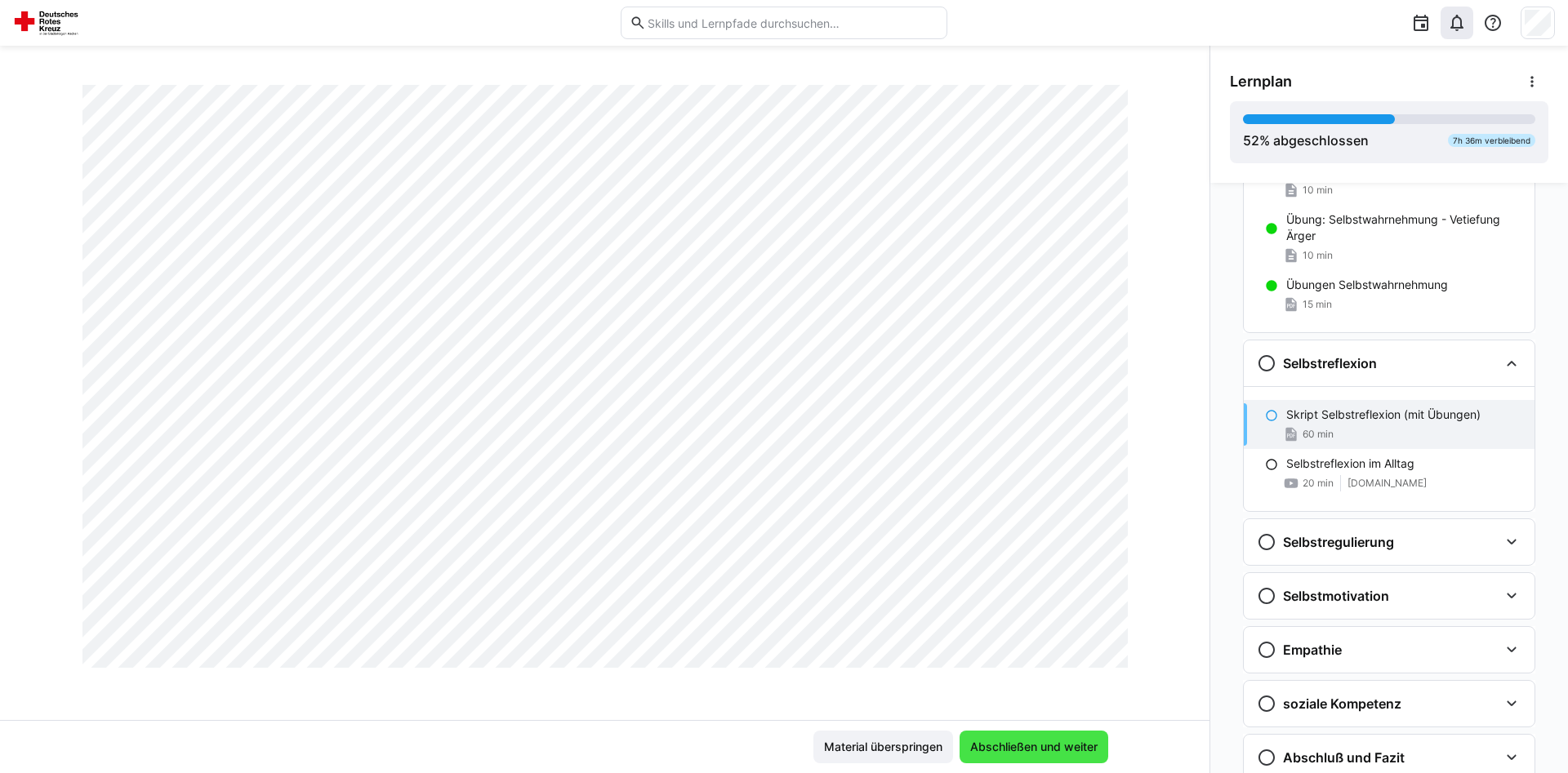
scroll to position [1453, 0]
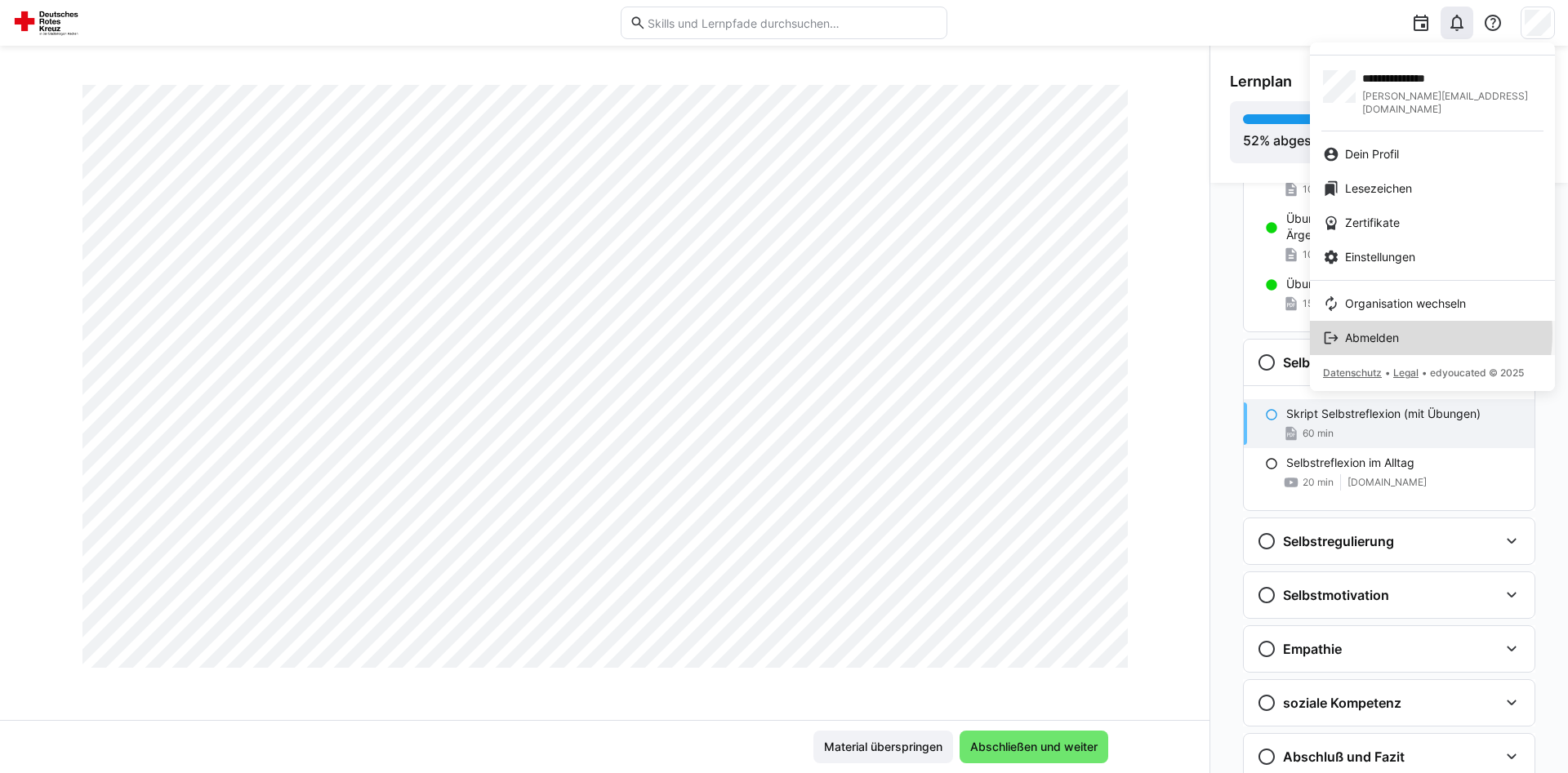
click at [1383, 330] on span "Abmelden" at bounding box center [1371, 337] width 54 height 16
